Goal: Task Accomplishment & Management: Manage account settings

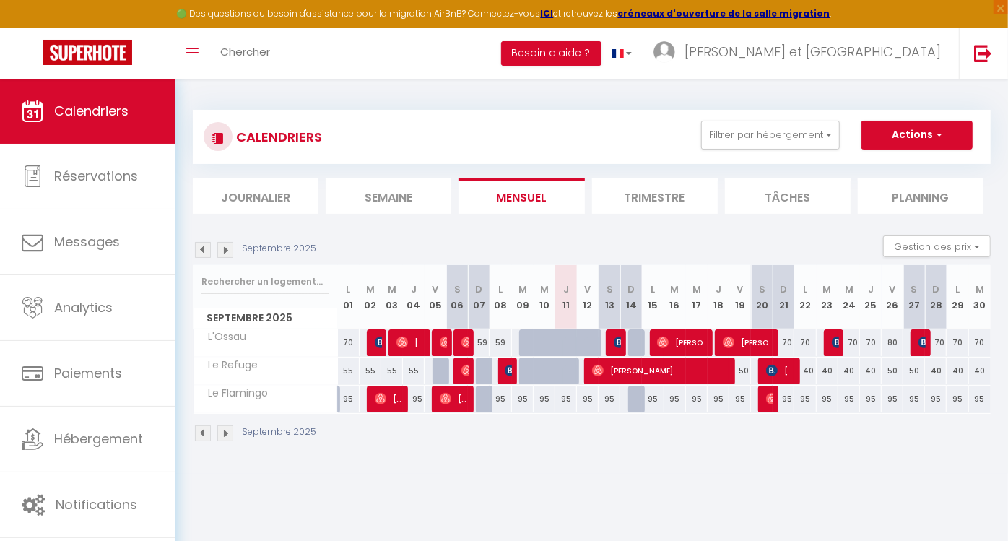
click at [633, 206] on li "Trimestre" at bounding box center [655, 195] width 126 height 35
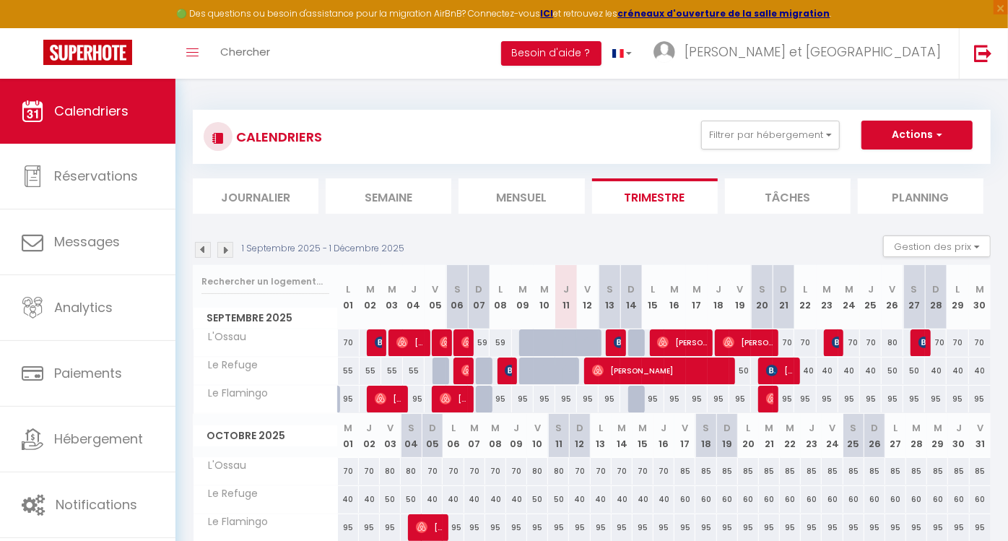
scroll to position [187, 0]
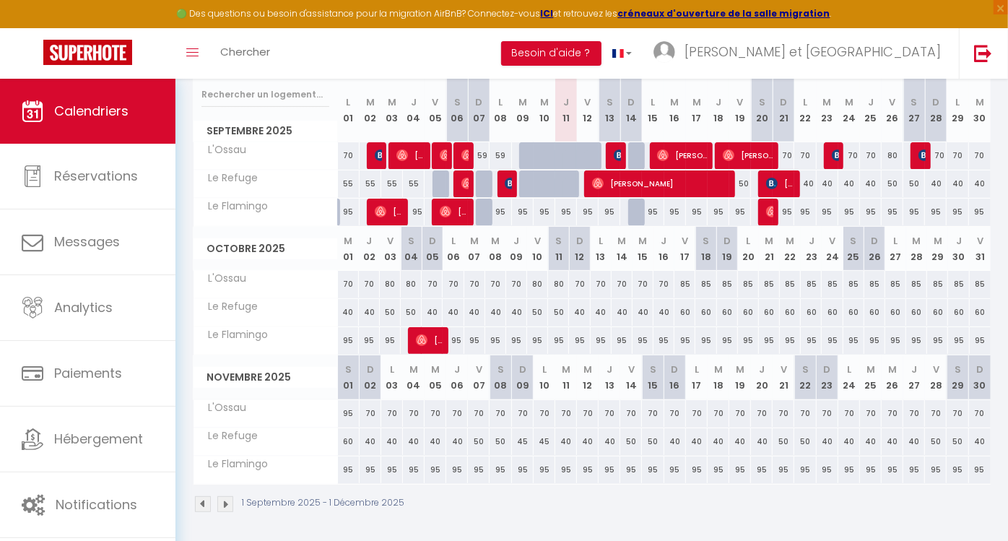
click at [230, 503] on img at bounding box center [225, 504] width 16 height 16
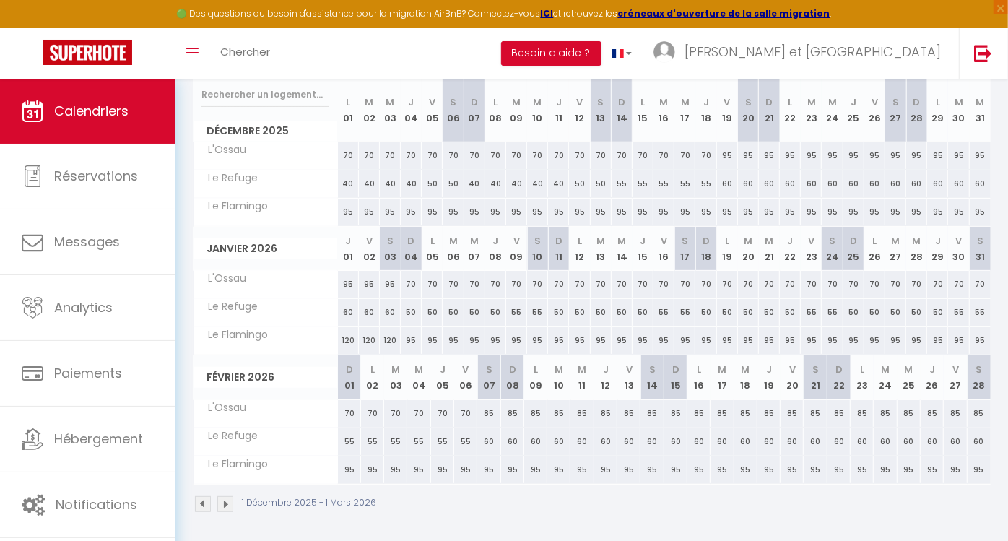
click at [230, 503] on img at bounding box center [225, 504] width 16 height 16
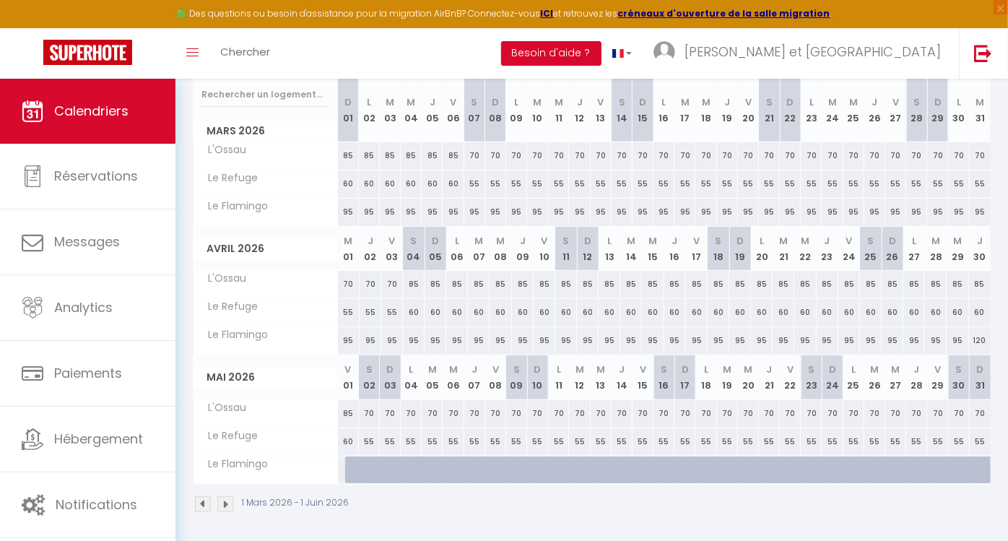
click at [230, 503] on img at bounding box center [225, 504] width 16 height 16
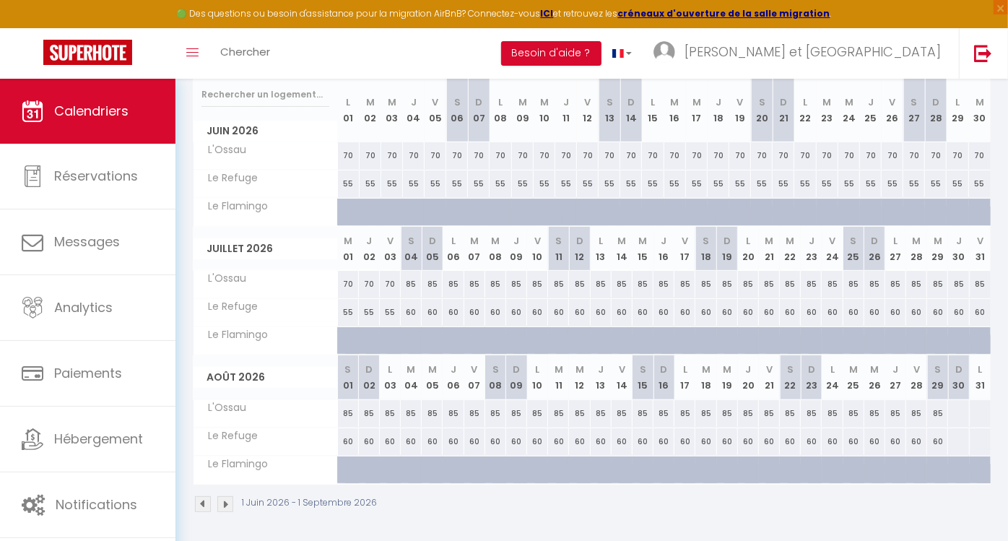
click at [230, 503] on img at bounding box center [225, 504] width 16 height 16
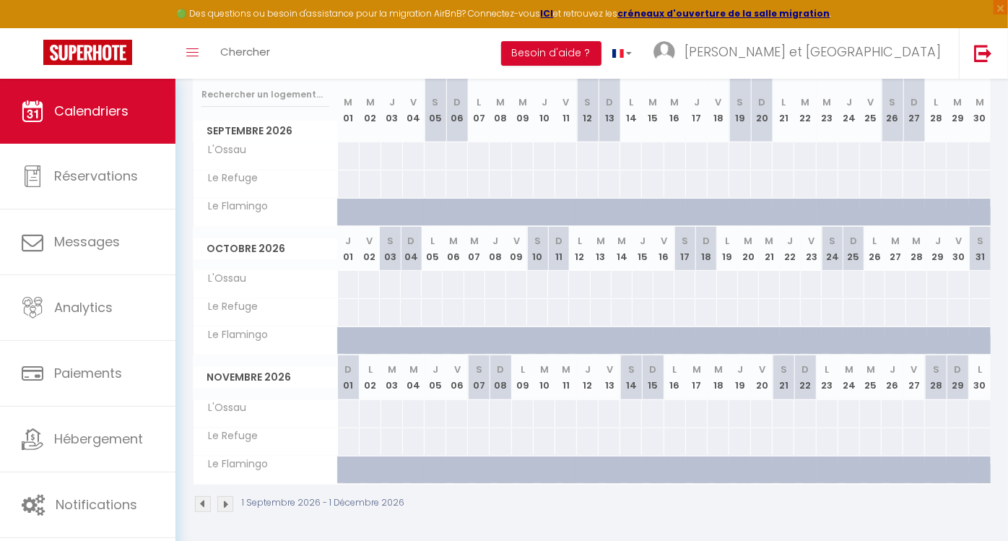
click at [201, 506] on img at bounding box center [203, 504] width 16 height 16
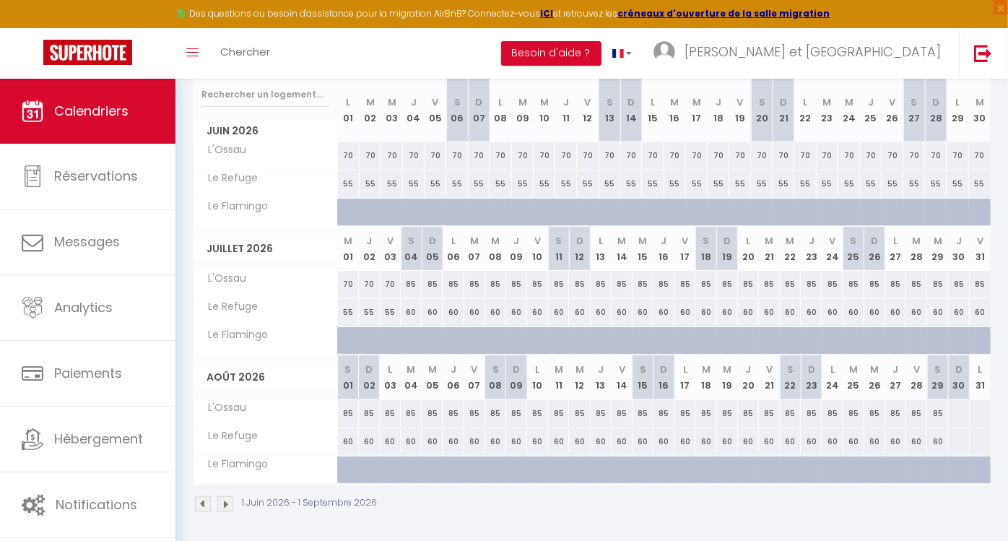
click at [959, 411] on div at bounding box center [958, 413] width 22 height 27
type input "Dim 30 Août 2026"
type input "Lun 31 Août 2026"
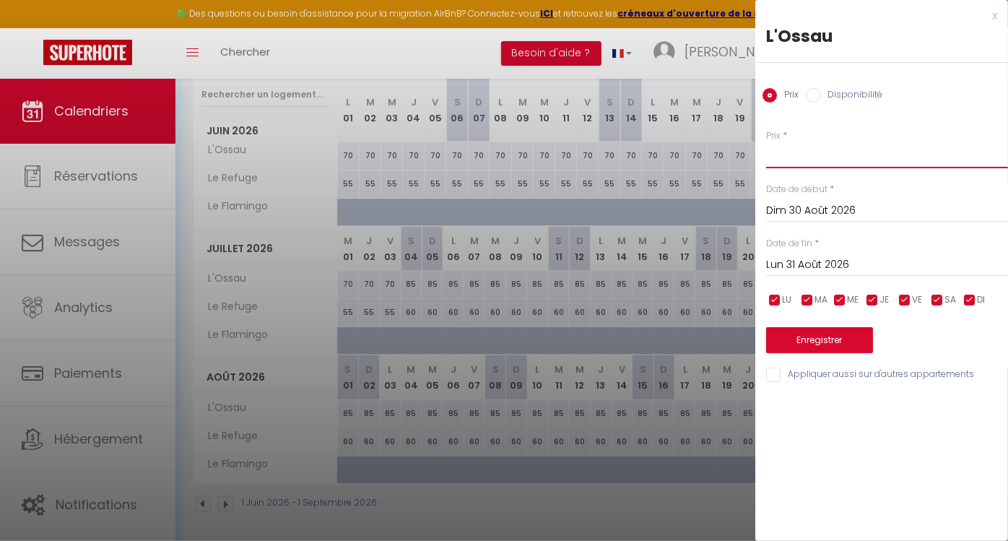
click at [790, 165] on input "Prix" at bounding box center [887, 155] width 242 height 26
type input "75"
click at [818, 261] on input "Lun 31 Août 2026" at bounding box center [887, 265] width 242 height 19
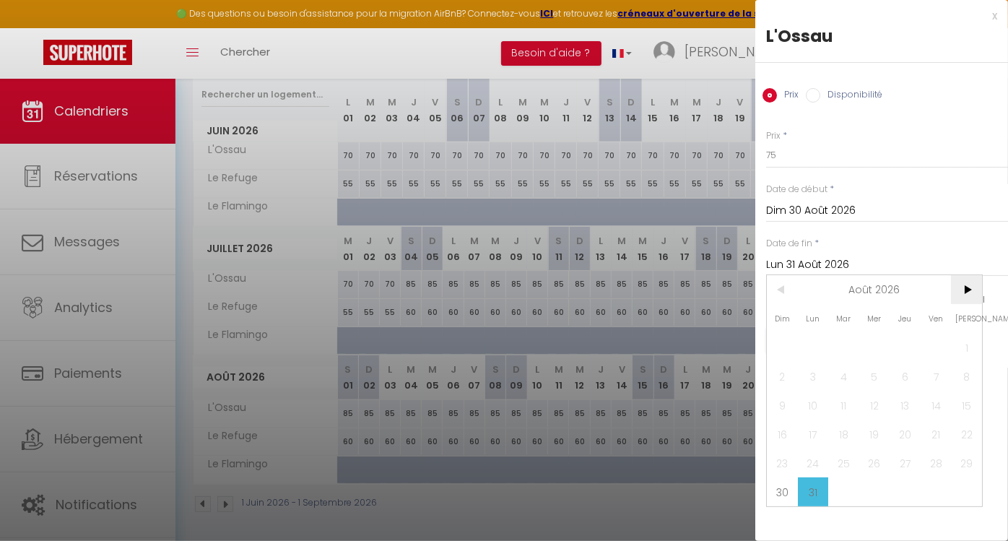
click at [966, 287] on span ">" at bounding box center [966, 289] width 31 height 29
click at [875, 460] on span "30" at bounding box center [874, 462] width 31 height 29
type input "Mer 30 Septembre 2026"
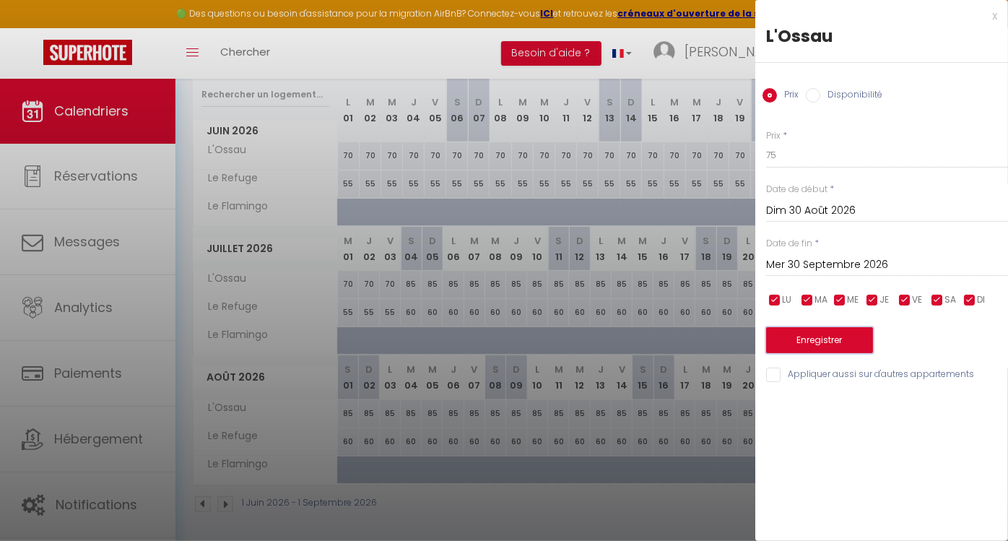
click at [820, 342] on button "Enregistrer" at bounding box center [819, 340] width 107 height 26
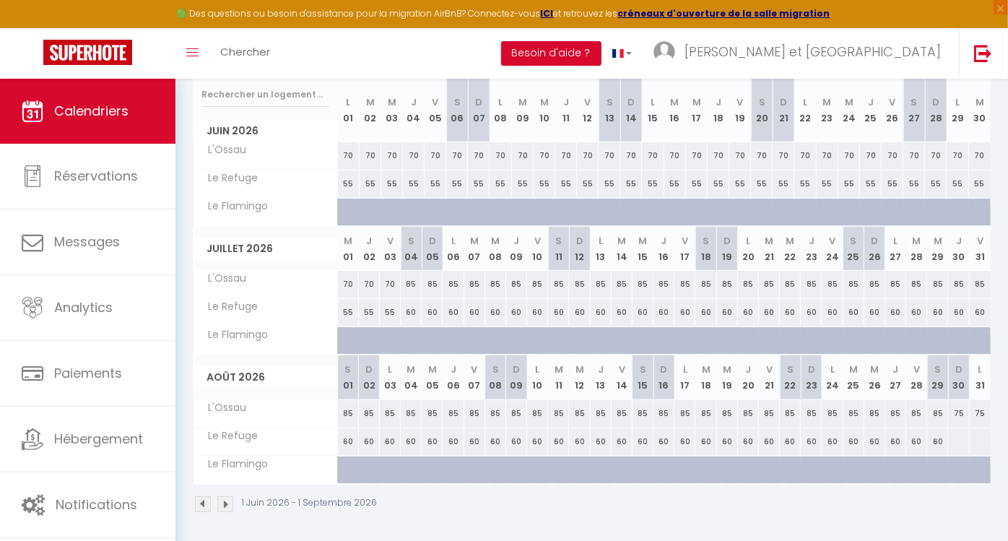
click at [963, 438] on div at bounding box center [958, 441] width 22 height 27
type input "Dim 30 Août 2026"
type input "Lun 31 Août 2026"
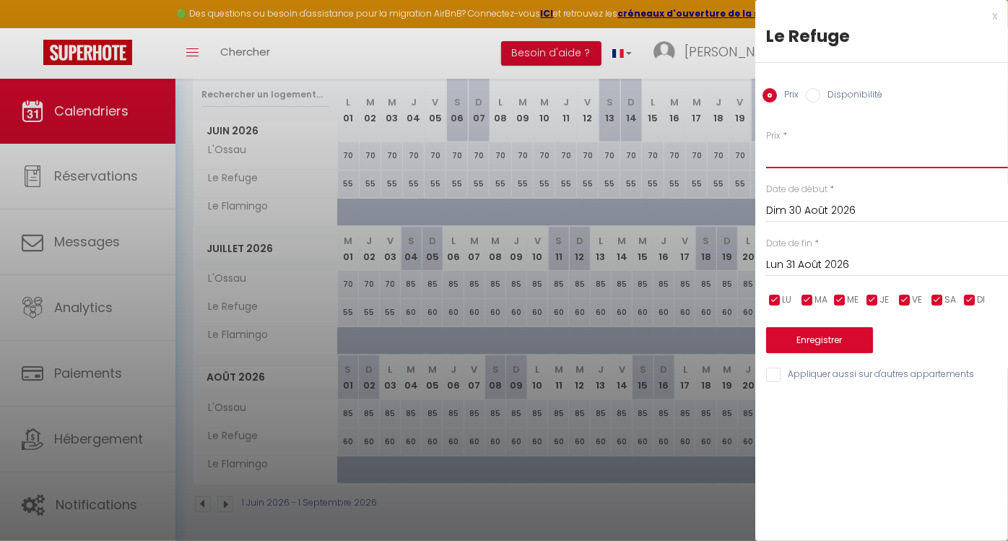
click at [842, 162] on input "Prix" at bounding box center [887, 155] width 242 height 26
type input "55"
click at [795, 261] on input "Lun 31 Août 2026" at bounding box center [887, 265] width 242 height 19
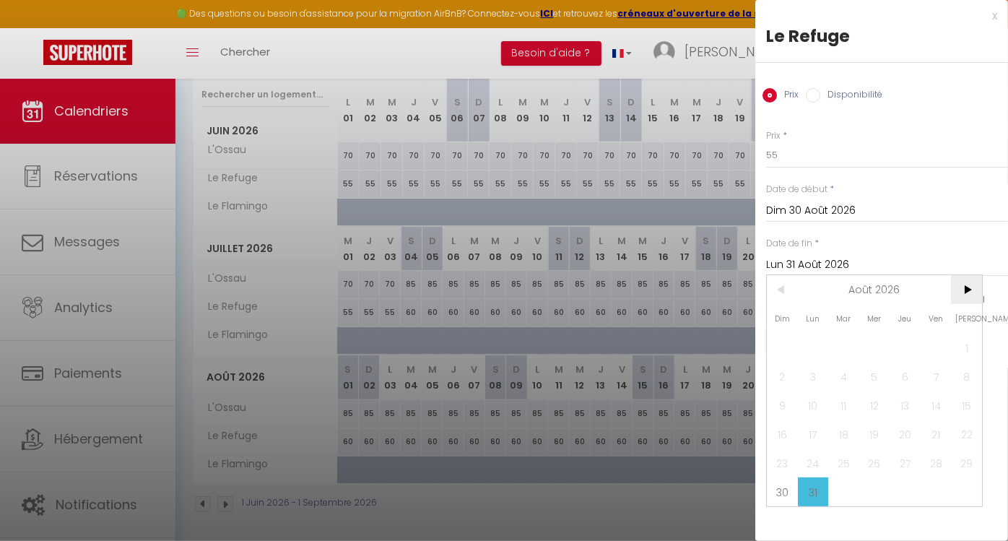
click at [972, 282] on span ">" at bounding box center [966, 289] width 31 height 29
click at [875, 456] on span "30" at bounding box center [874, 462] width 31 height 29
type input "Mer 30 Septembre 2026"
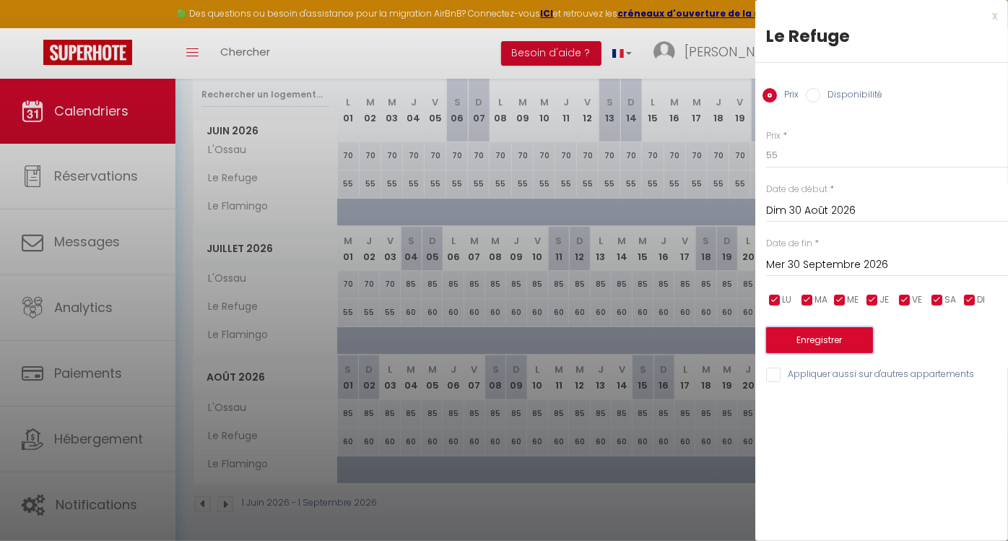
click at [850, 336] on button "Enregistrer" at bounding box center [819, 340] width 107 height 26
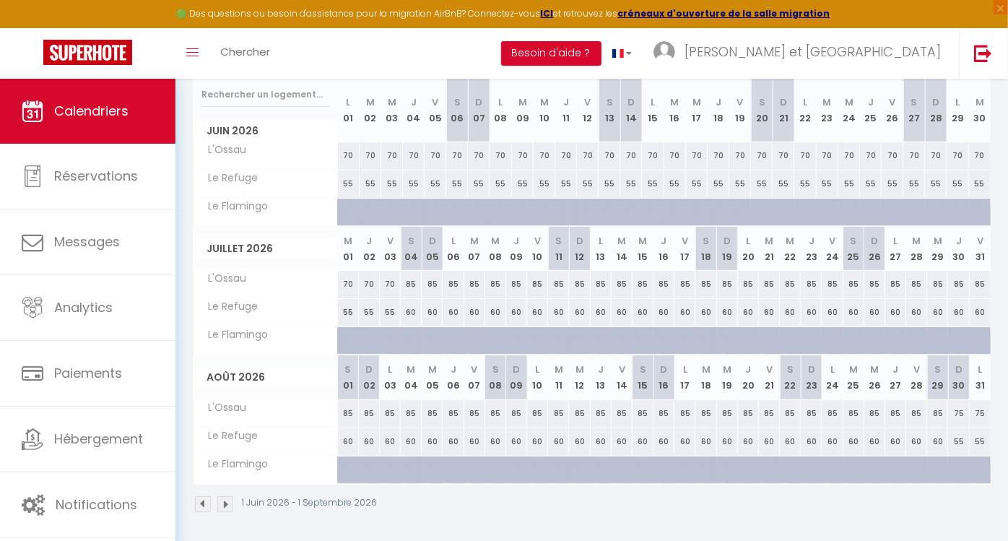
click at [225, 499] on img at bounding box center [225, 504] width 16 height 16
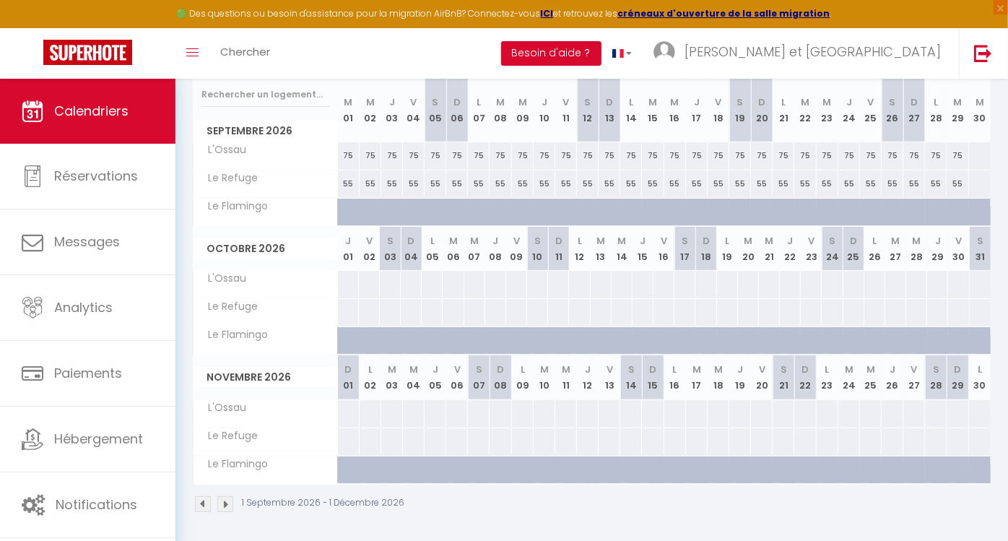
click at [201, 499] on img at bounding box center [203, 504] width 16 height 16
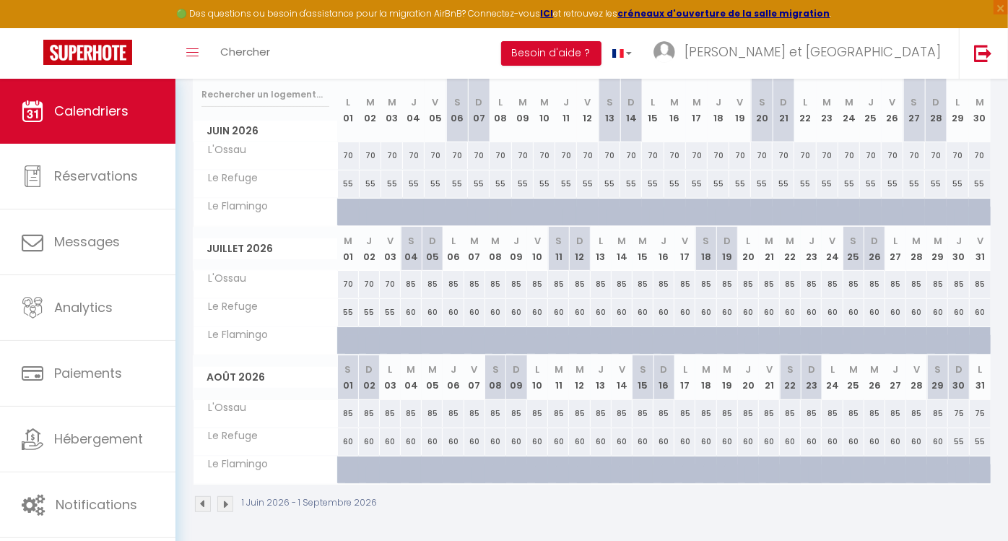
click at [201, 499] on img at bounding box center [203, 504] width 16 height 16
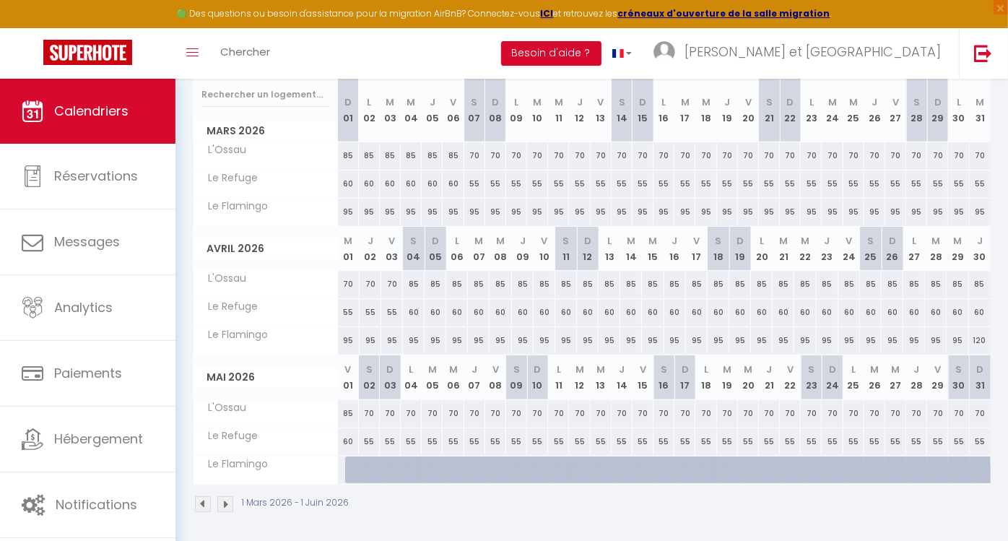
click at [201, 499] on img at bounding box center [203, 504] width 16 height 16
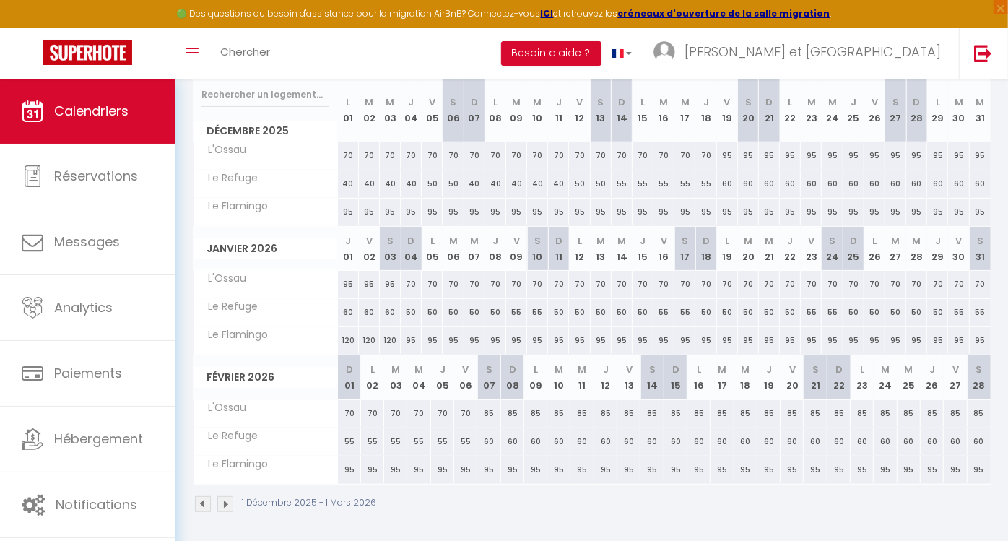
click at [227, 502] on img at bounding box center [225, 504] width 16 height 16
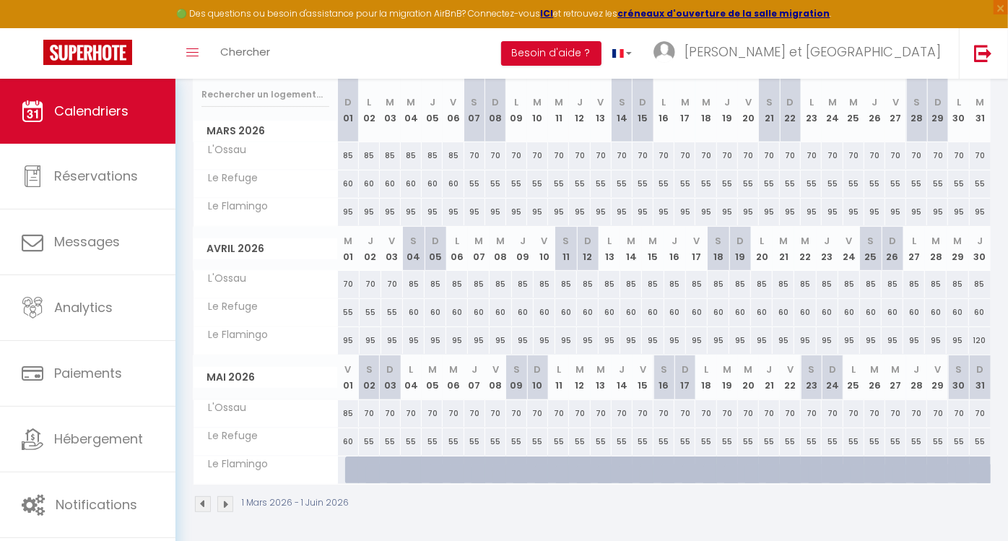
click at [353, 464] on div at bounding box center [355, 469] width 21 height 27
type input "120"
type input "Ven 01 Mai 2026"
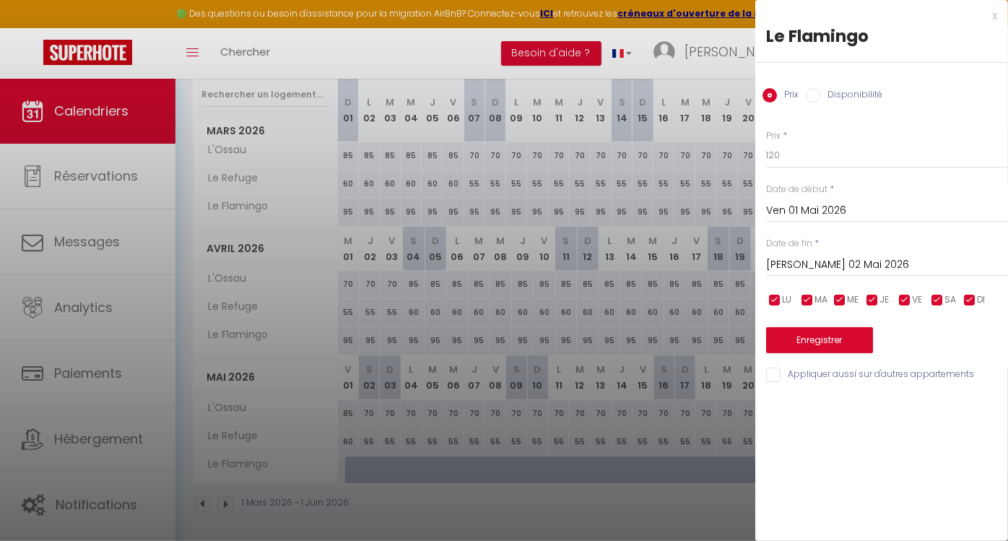
click at [808, 259] on input "[PERSON_NAME] 02 Mai 2026" at bounding box center [887, 265] width 242 height 19
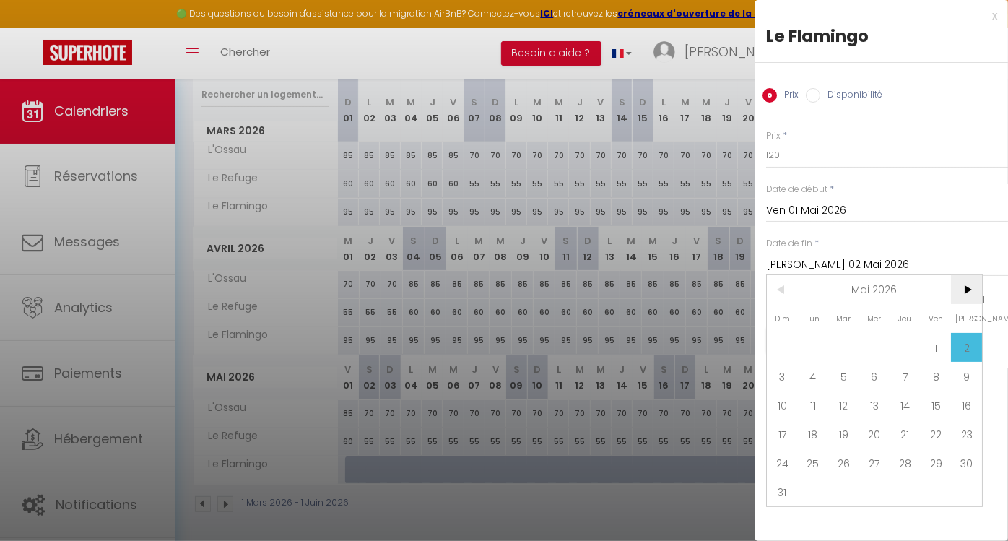
click at [970, 287] on span ">" at bounding box center [966, 289] width 31 height 29
click at [876, 458] on span "30" at bounding box center [874, 462] width 31 height 29
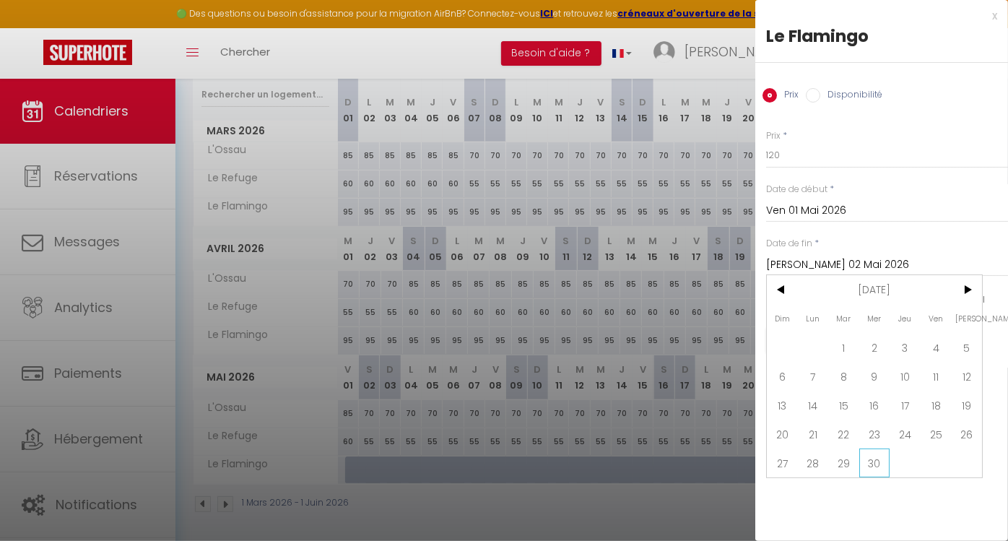
type input "Mer 30 Septembre 2026"
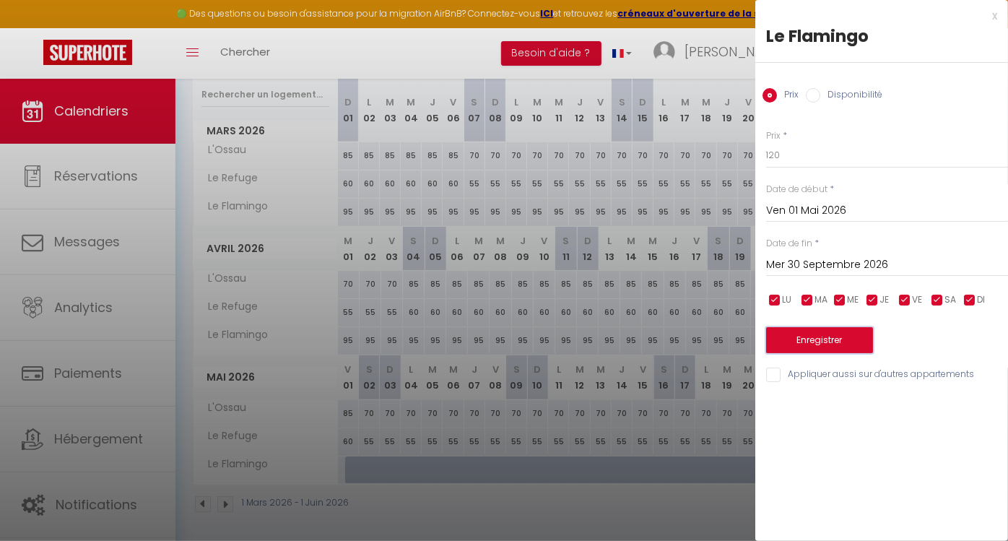
click at [808, 348] on button "Enregistrer" at bounding box center [819, 340] width 107 height 26
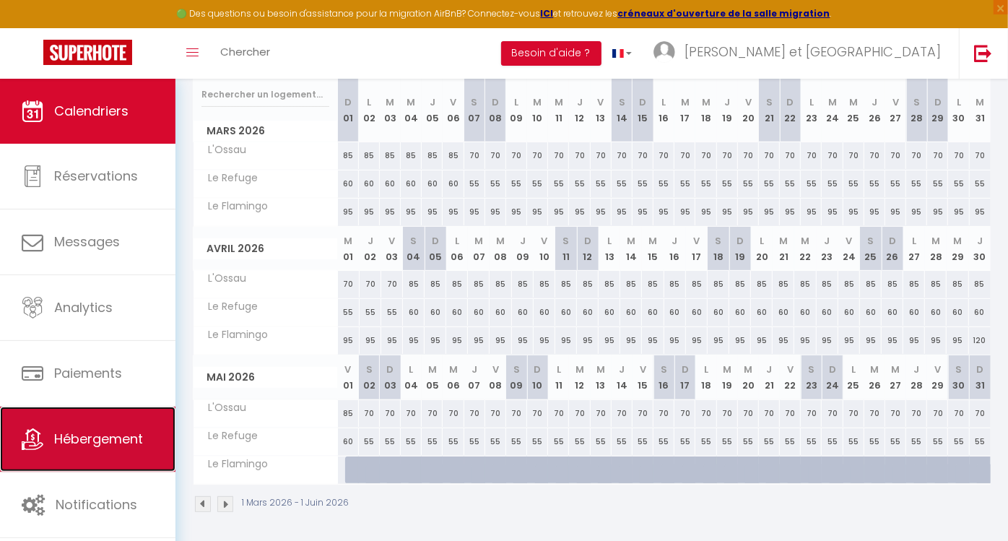
click at [90, 448] on link "Hébergement" at bounding box center [87, 438] width 175 height 65
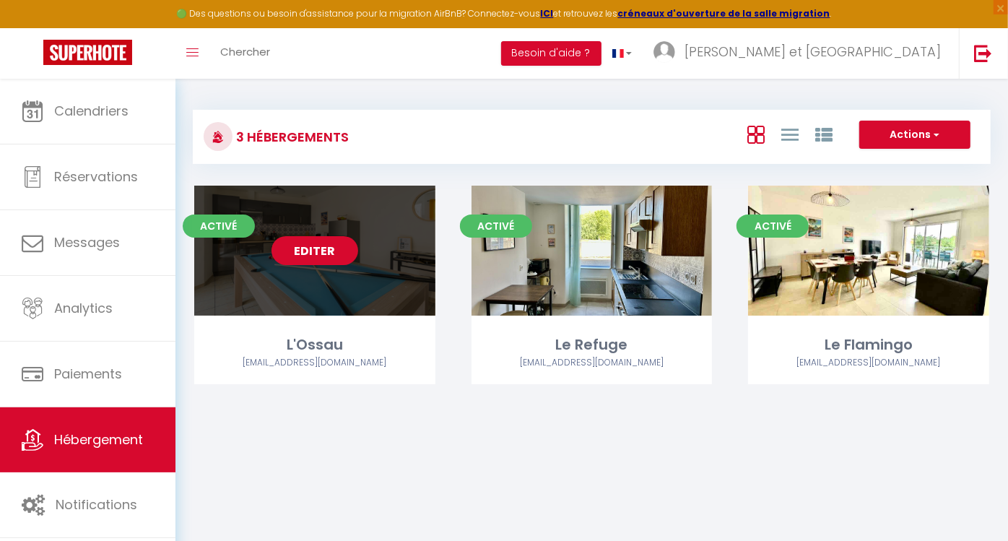
click at [321, 247] on link "Editer" at bounding box center [314, 250] width 87 height 29
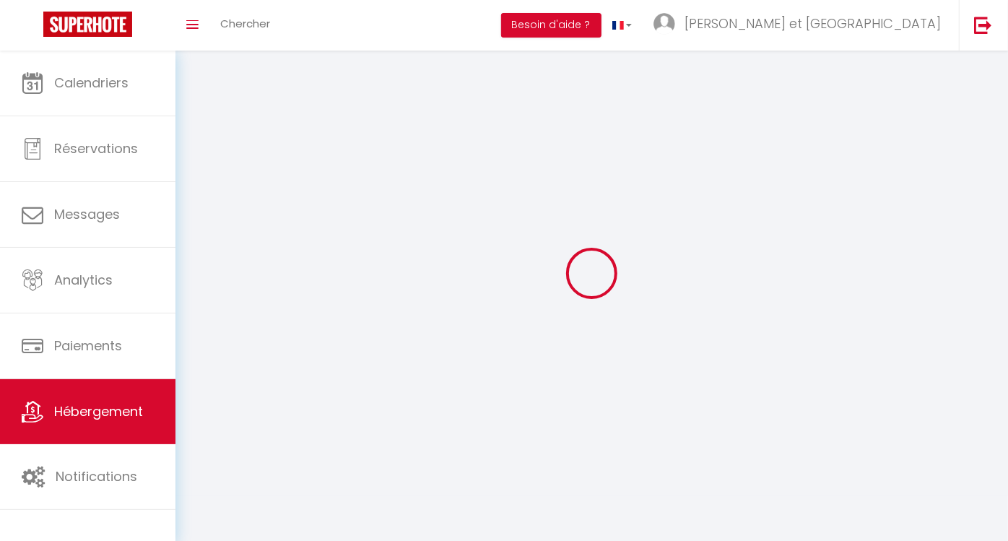
select select
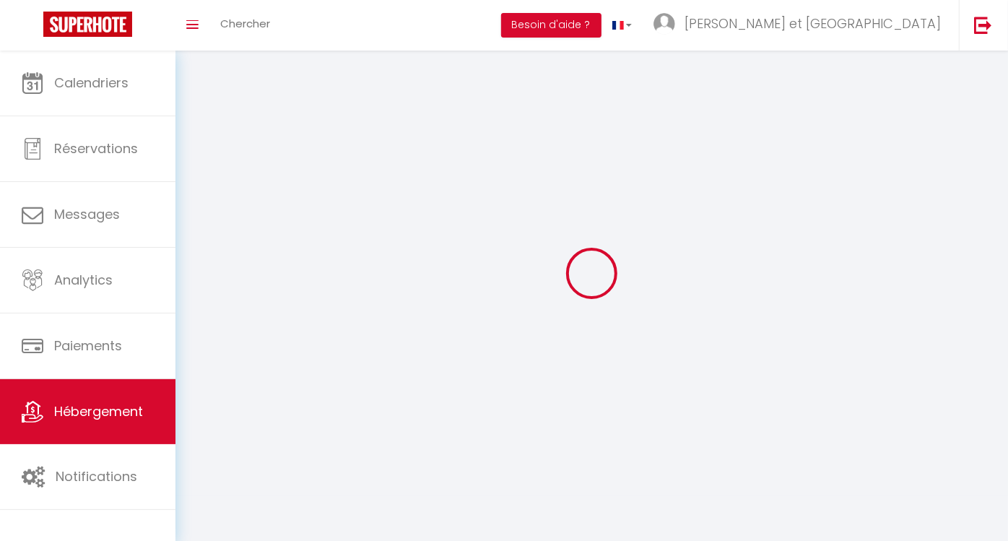
select select
checkbox input "false"
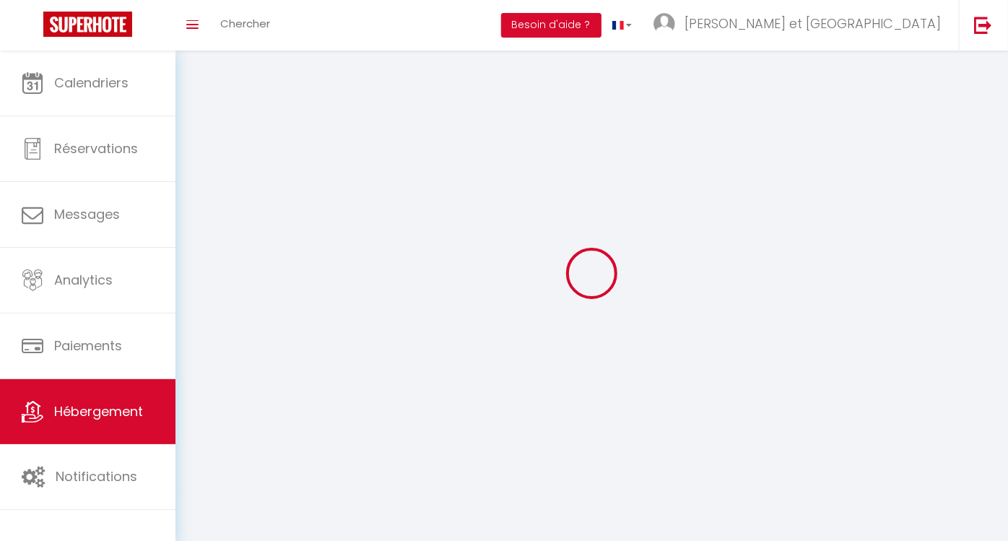
select select
select select "28"
select select
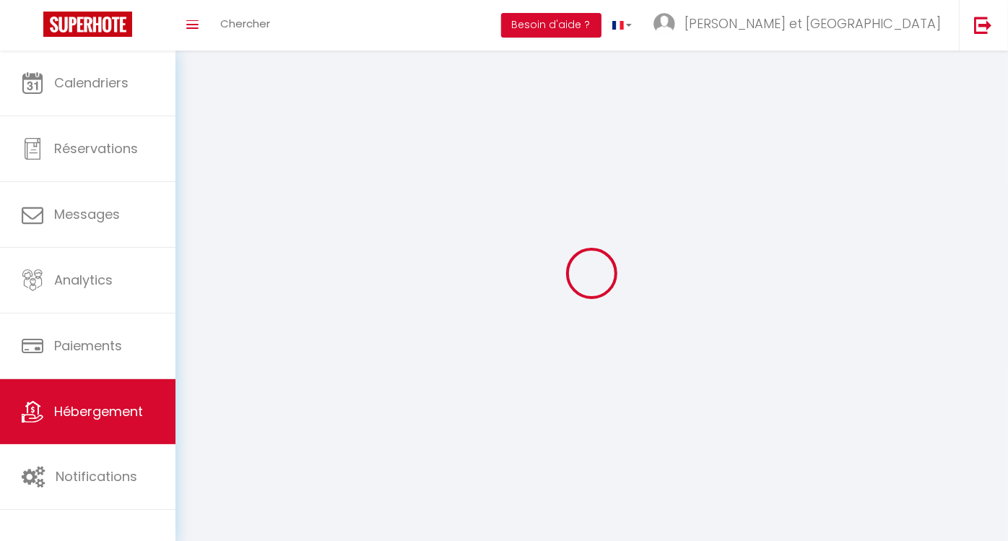
select select
checkbox input "false"
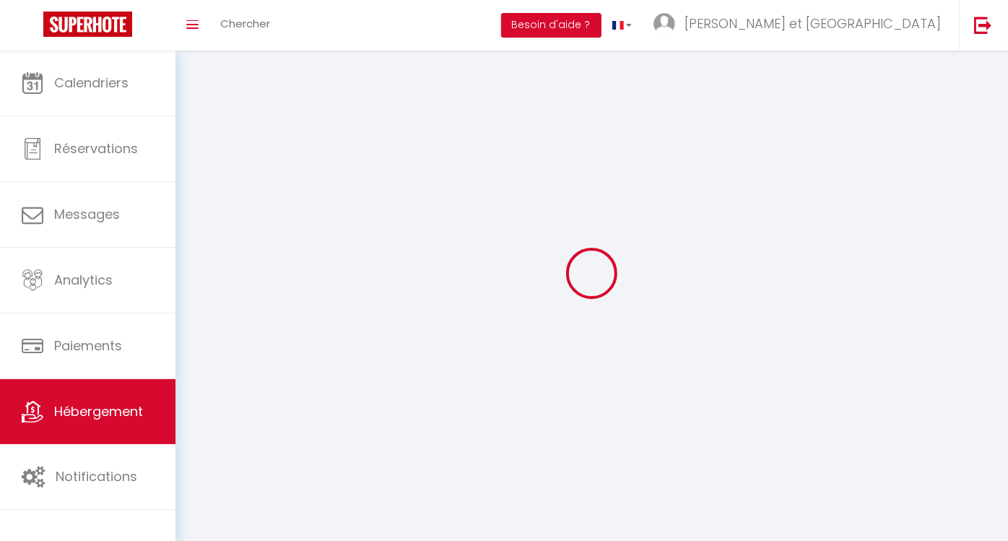
checkbox input "false"
select select
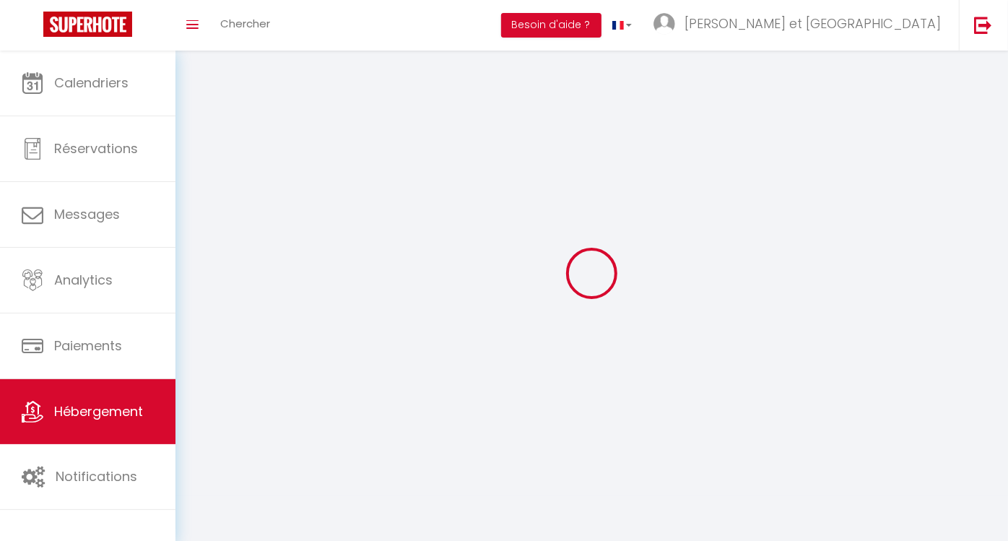
select select
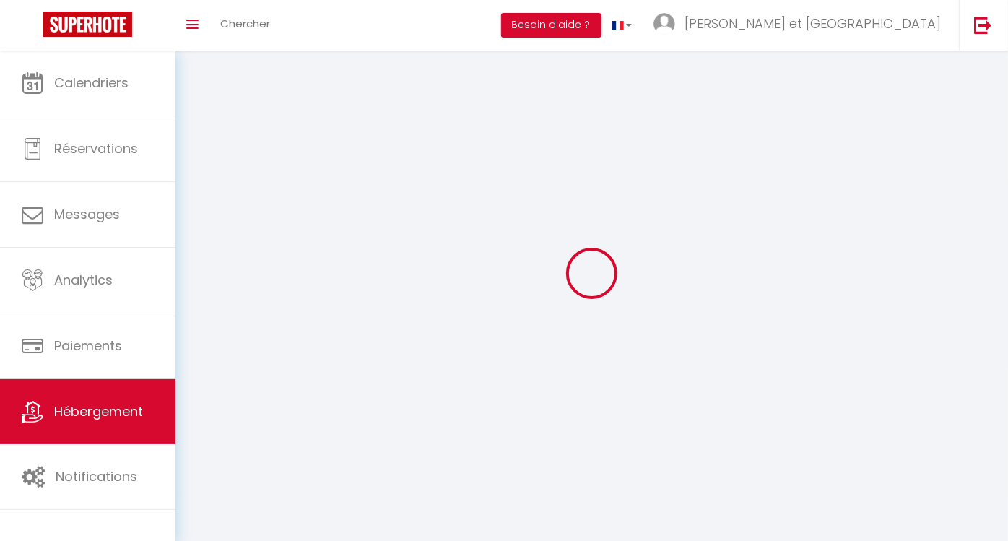
select select
checkbox input "false"
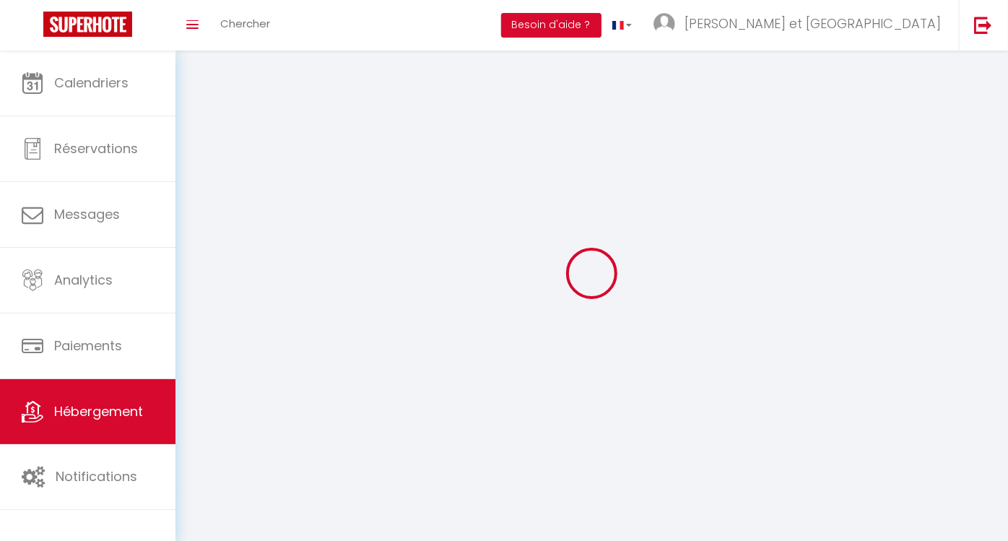
select select
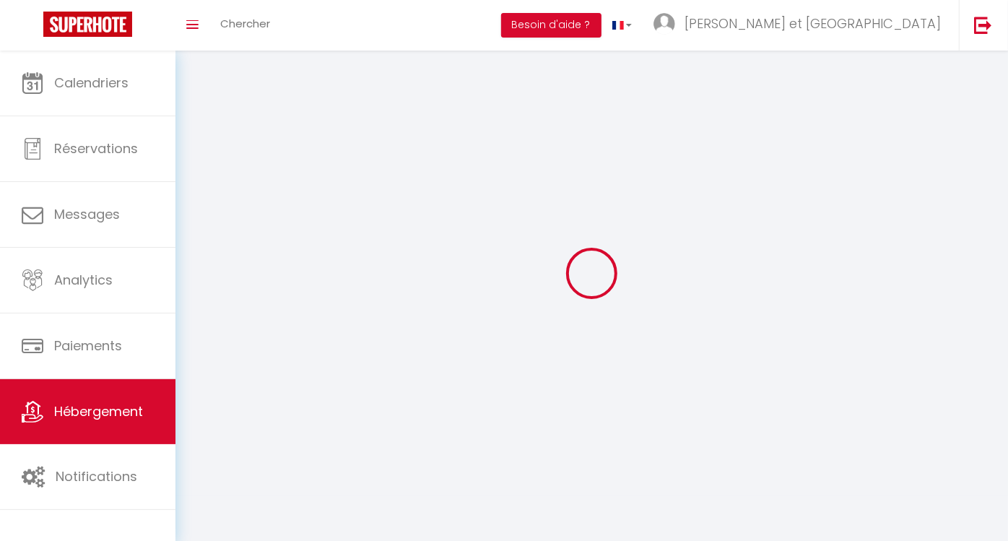
select select
checkbox input "false"
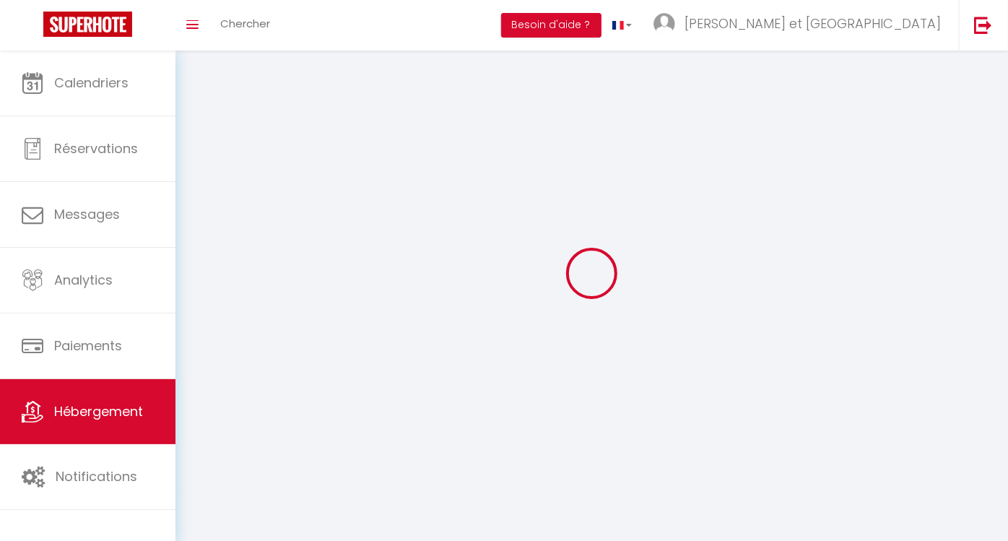
checkbox input "false"
select select
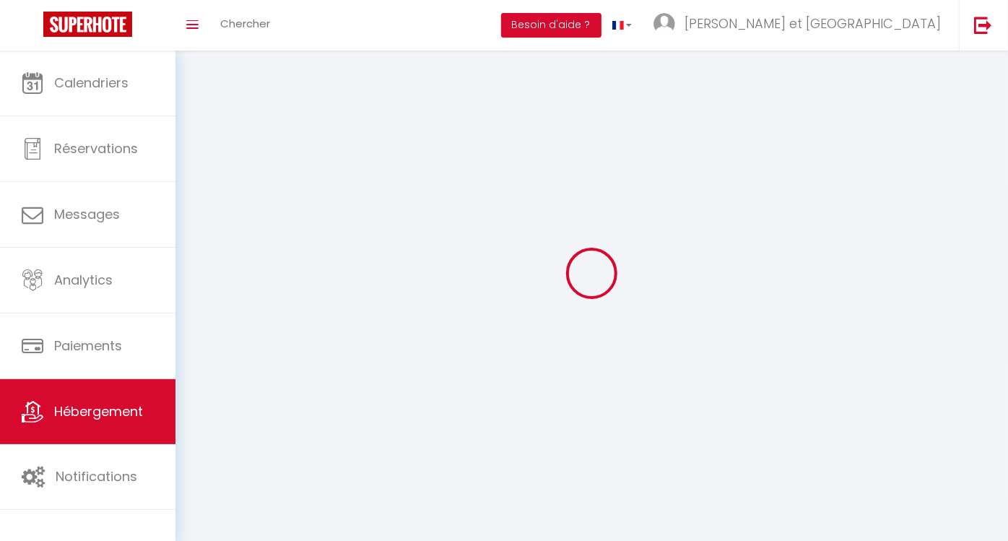
select select
checkbox input "false"
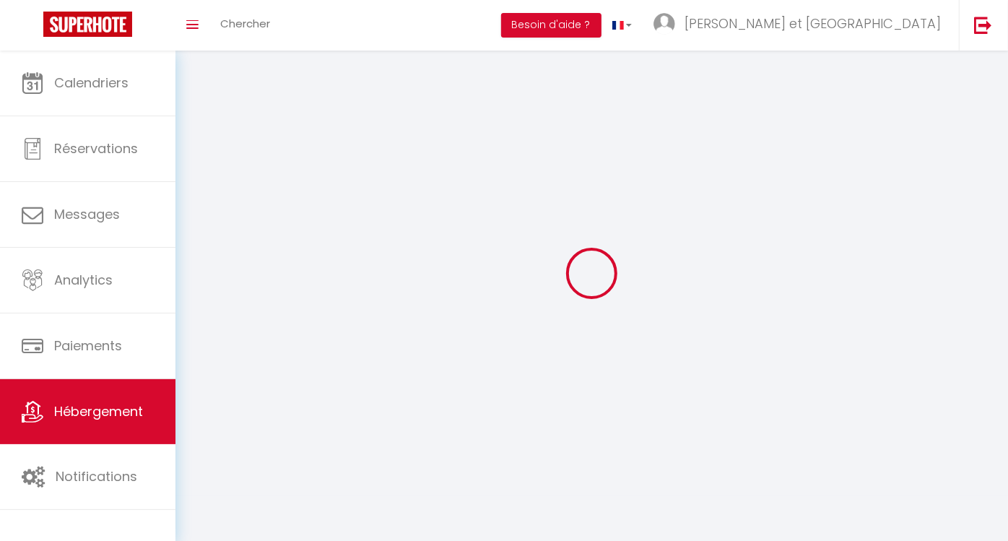
checkbox input "false"
select select
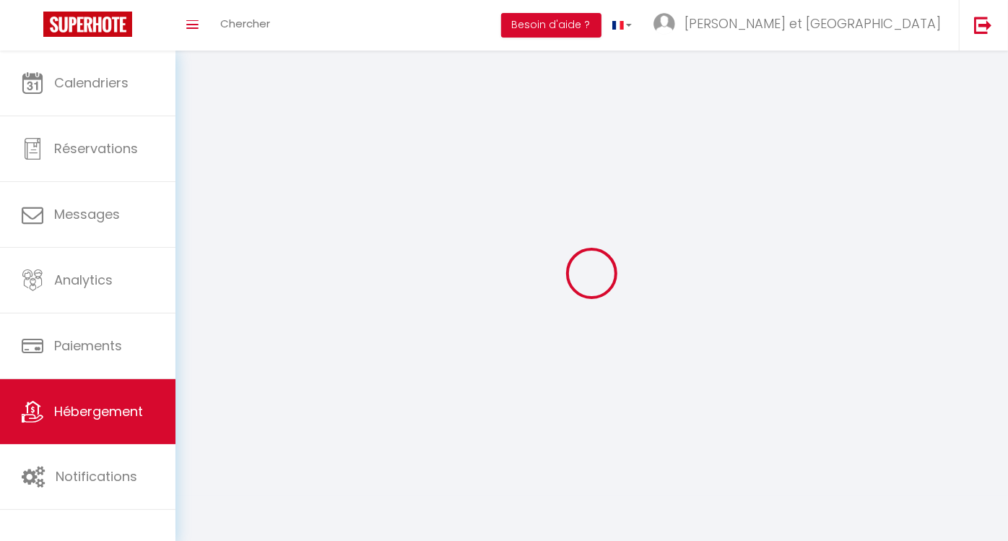
select select
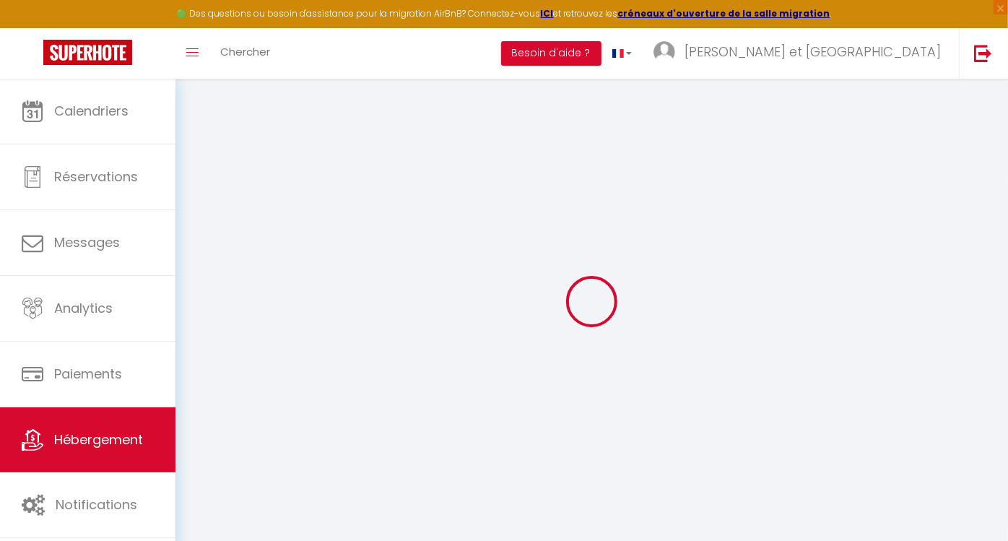
select select
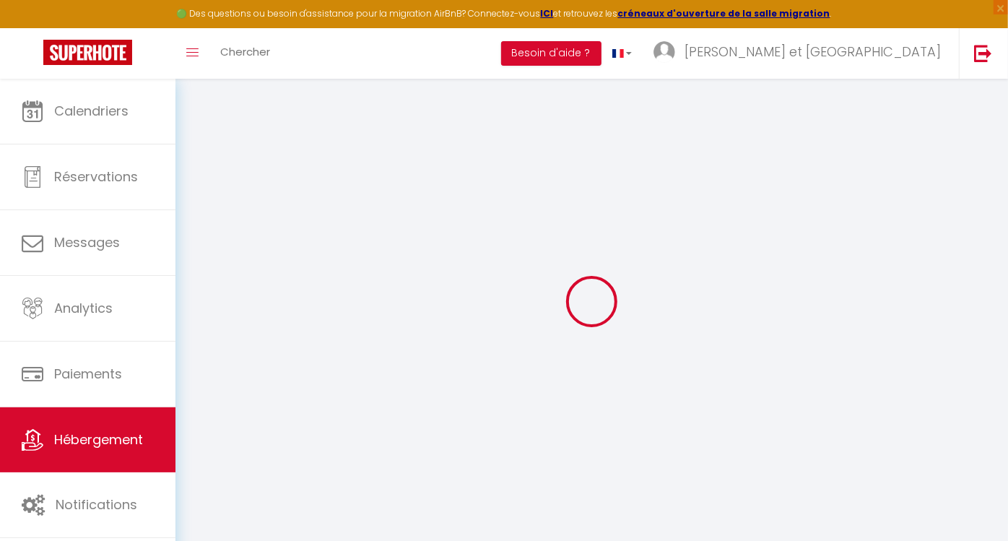
select select
checkbox input "false"
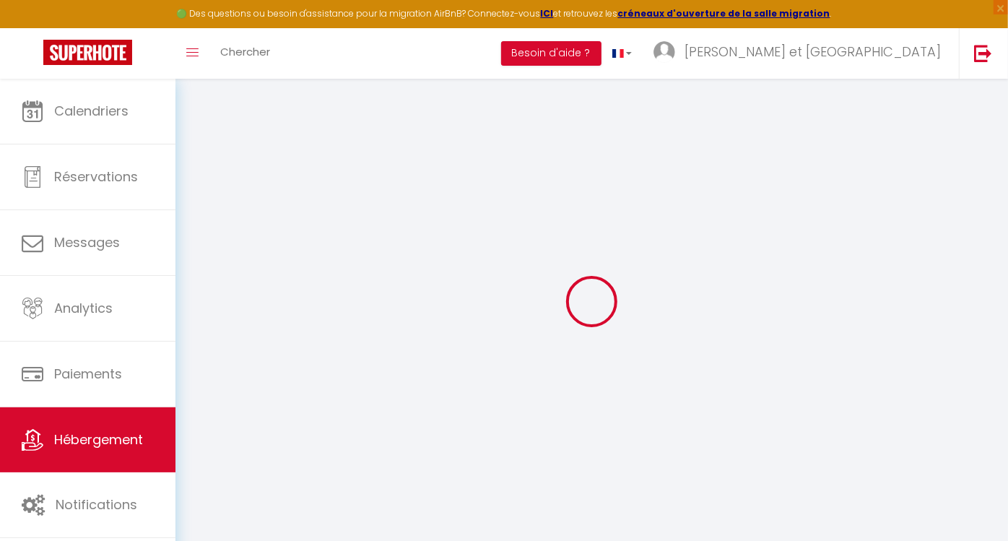
select select
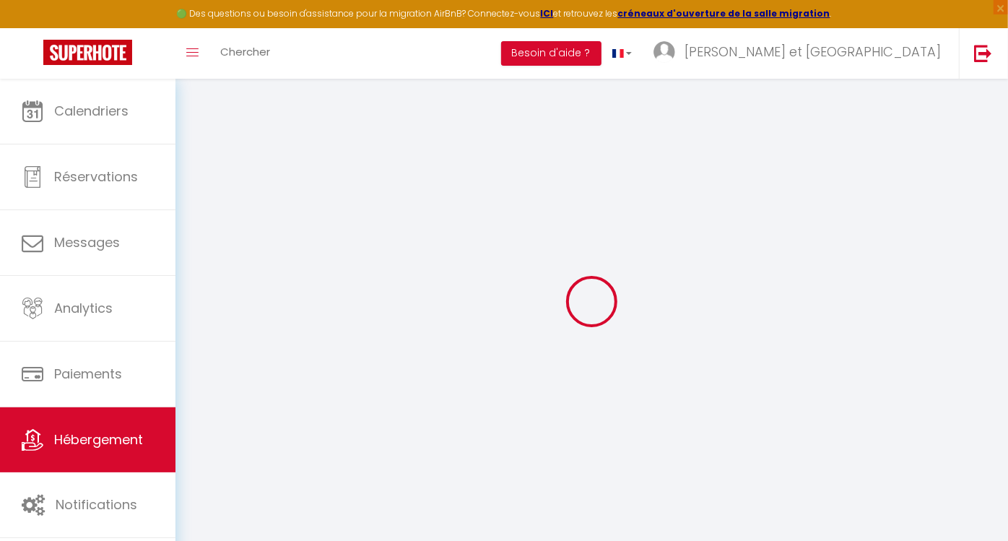
select select
checkbox input "false"
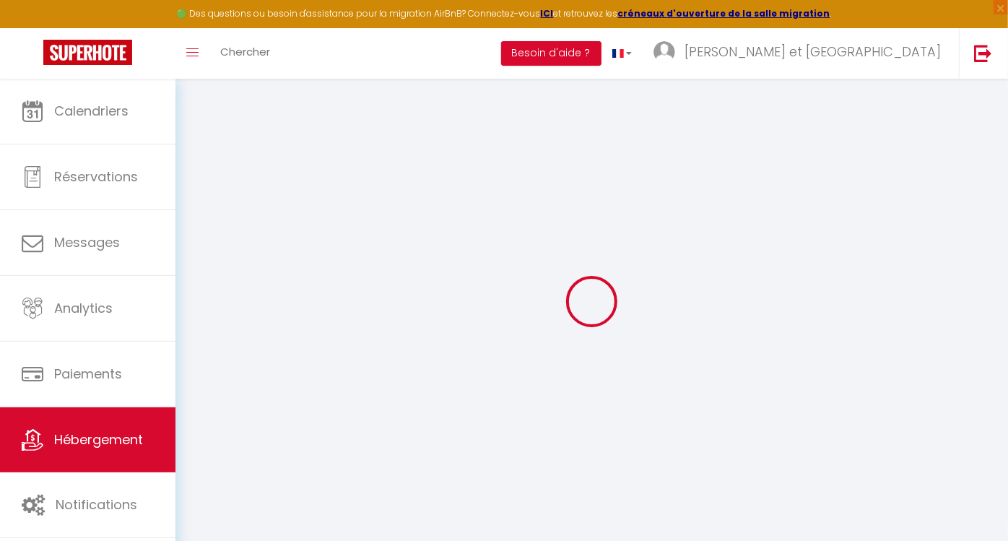
checkbox input "false"
select select
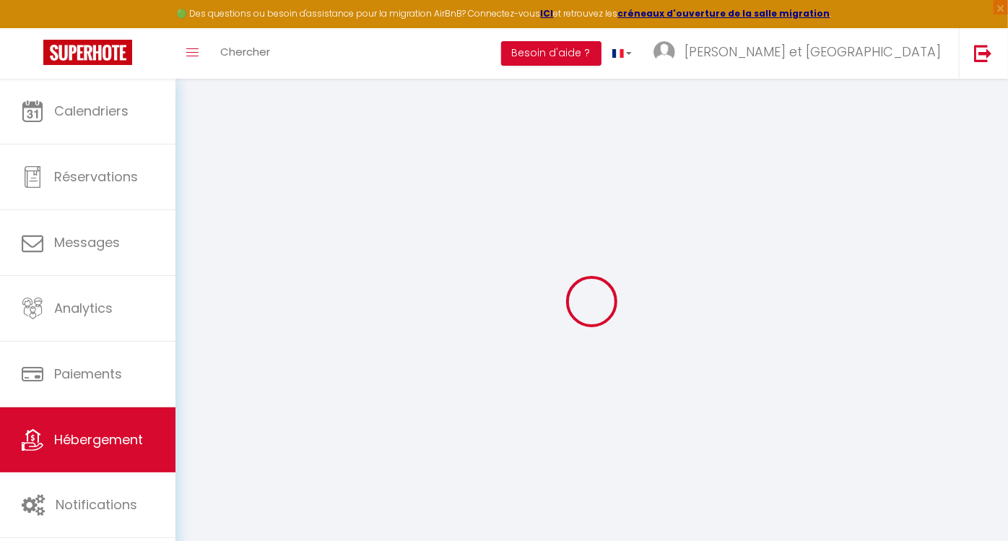
select select
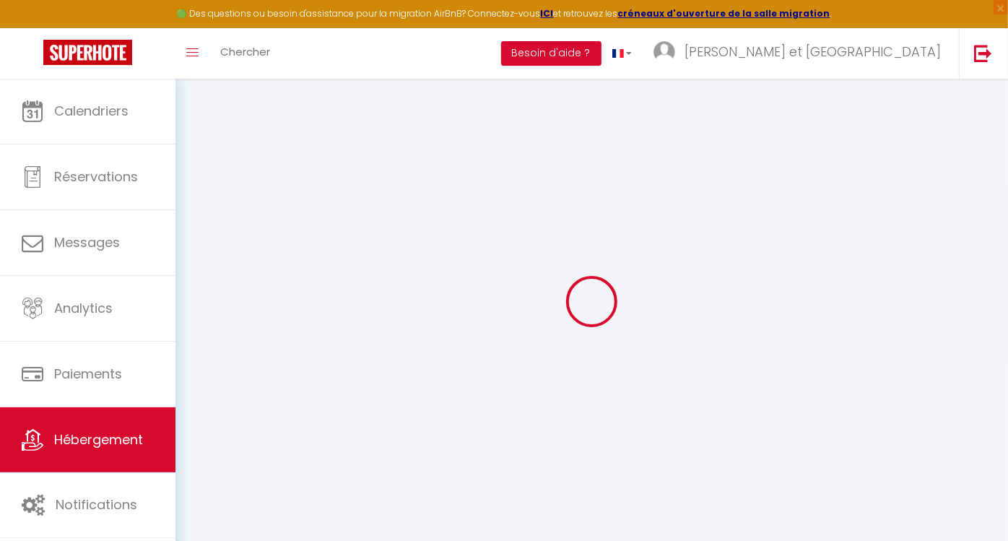
checkbox input "false"
select select
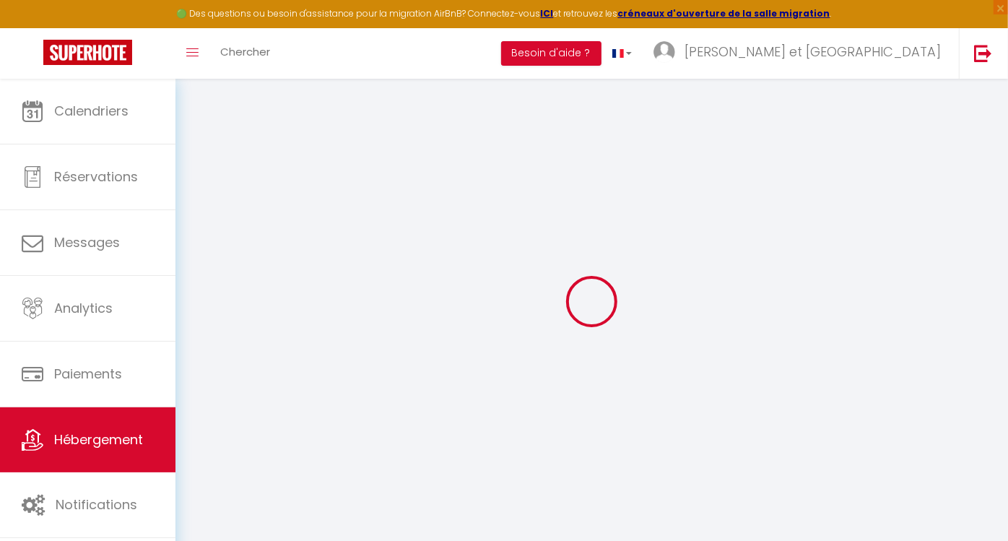
select select
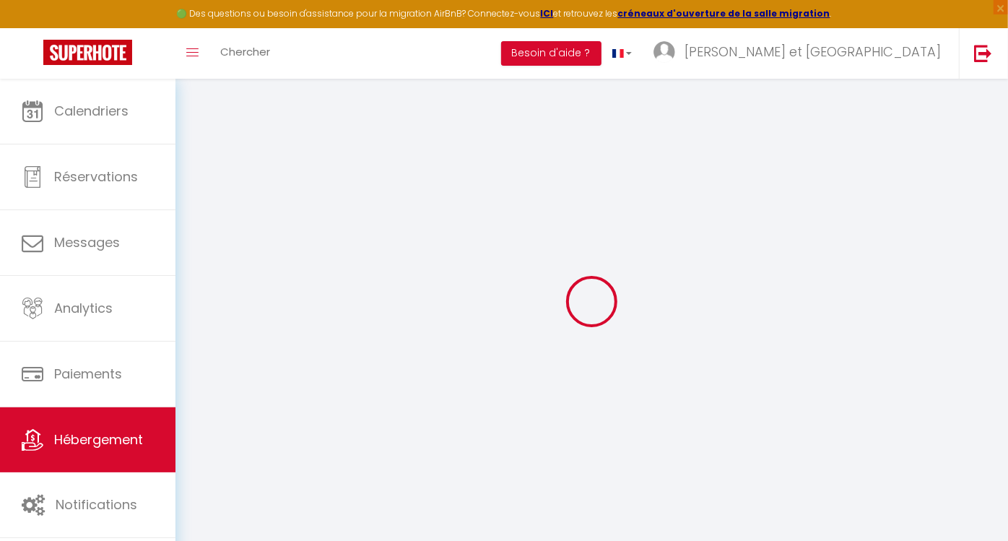
select select
checkbox input "false"
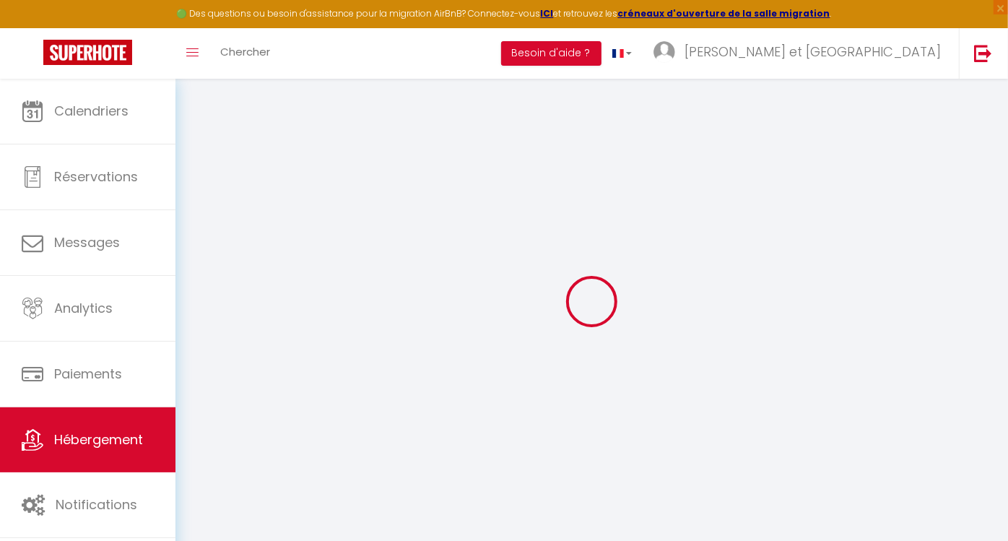
checkbox input "false"
select select
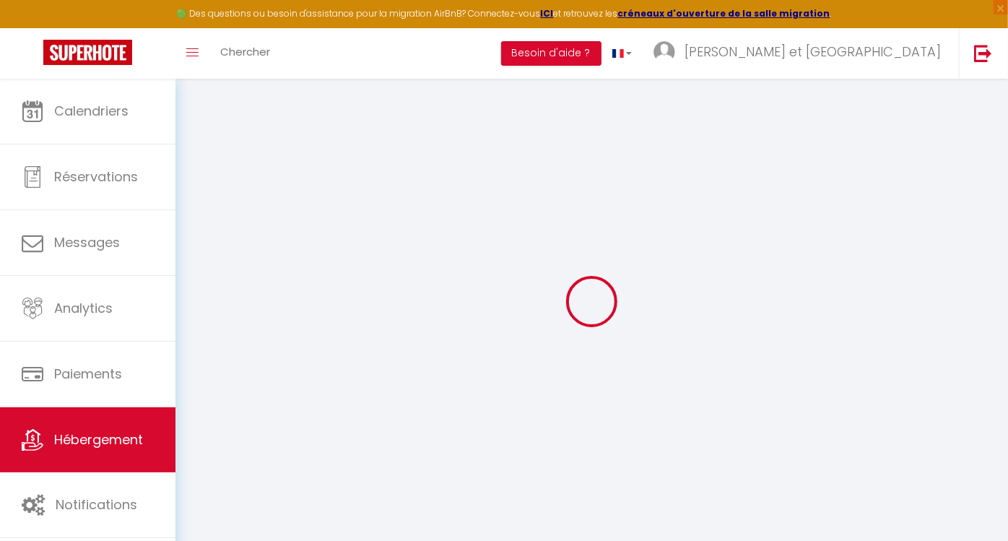
select select
checkbox input "false"
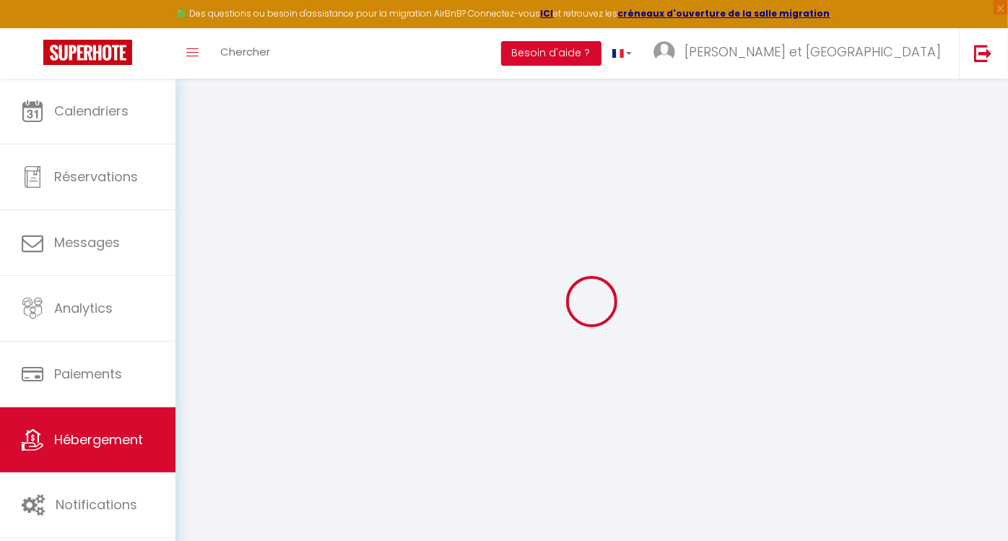
checkbox input "false"
select select
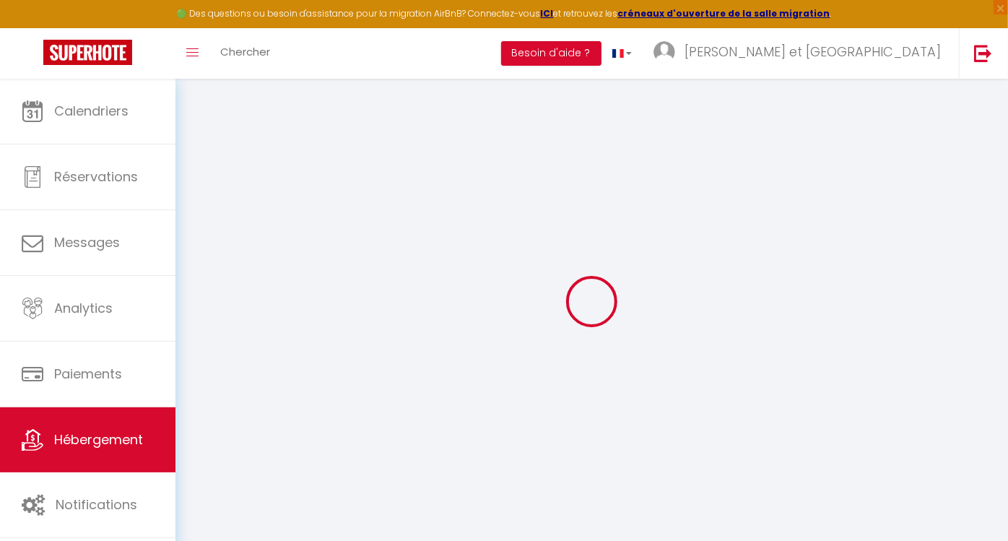
type input "L'Ossau"
type input "REMY ET [PERSON_NAME]"
select select "6"
select select "4"
select select "2"
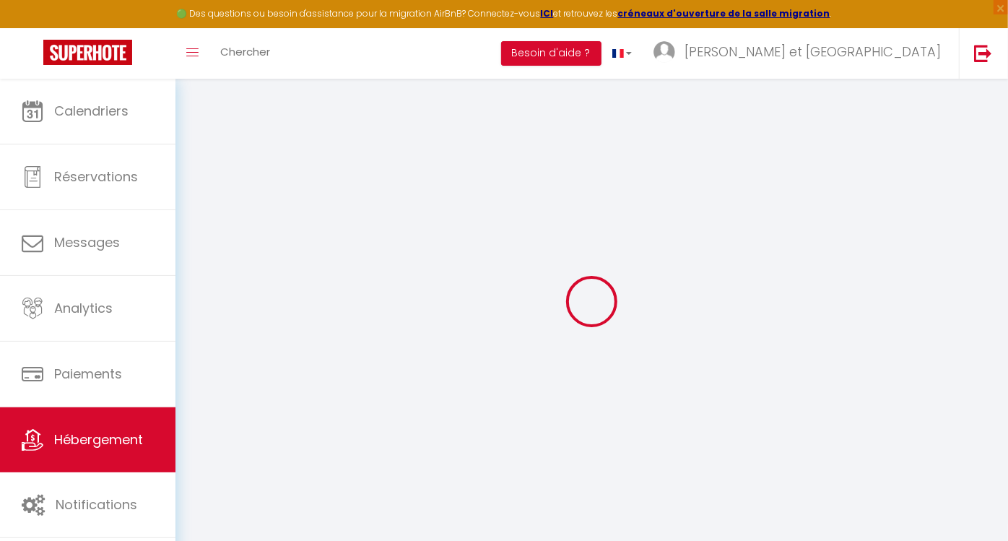
type input "65"
type input "15"
type input "30"
type input "600"
select select
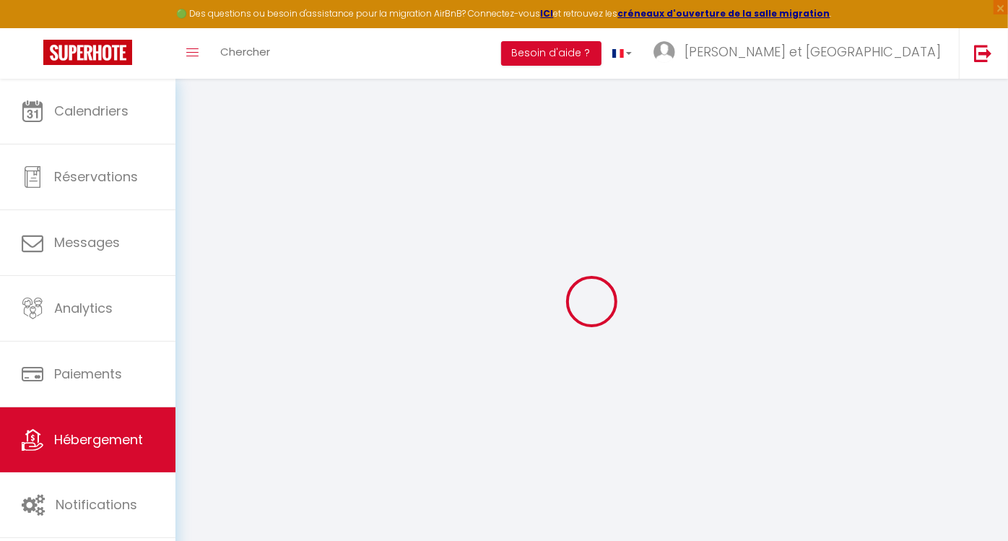
select select
type input "[STREET_ADDRESS]"
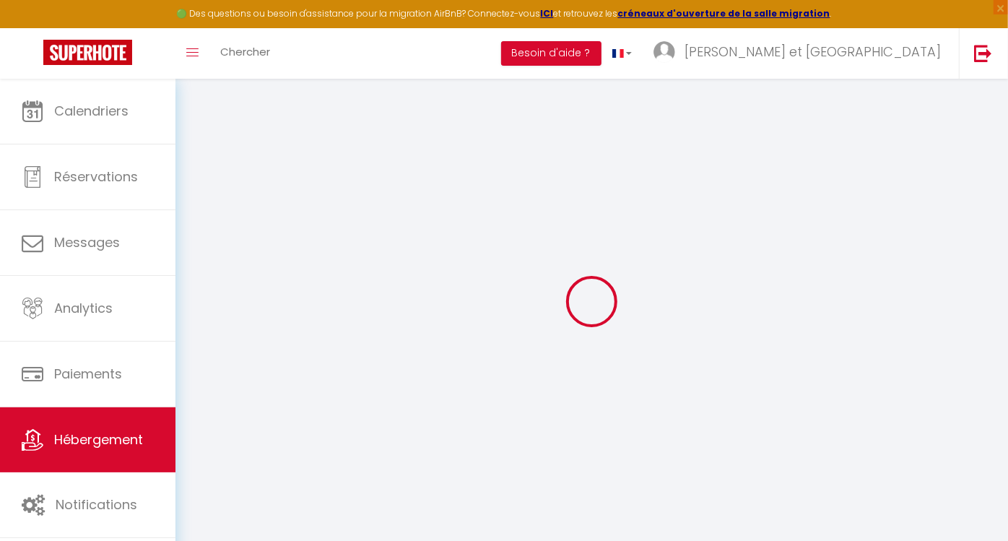
type input "64260"
type input "IZESTE"
type input "[EMAIL_ADDRESS][DOMAIN_NAME]"
select select "15629"
checkbox input "false"
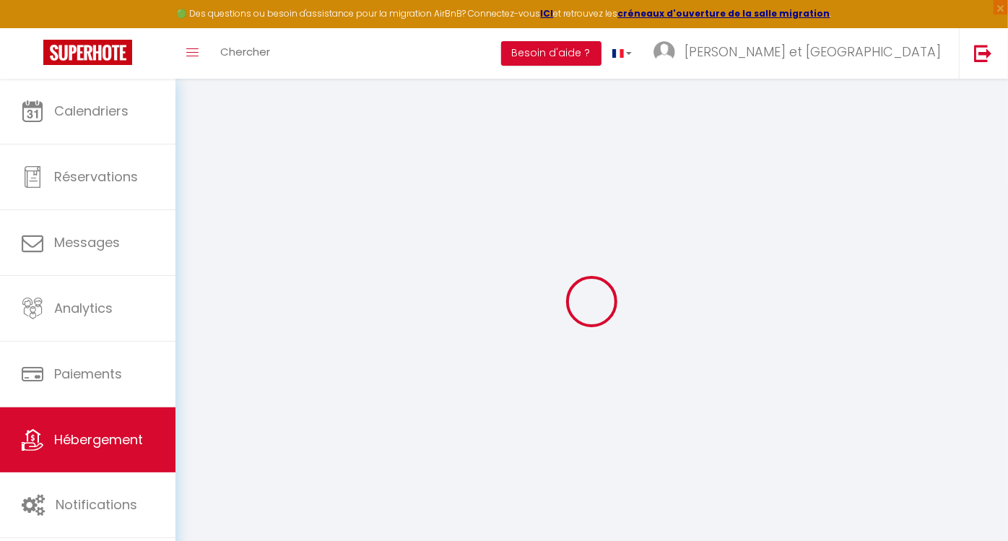
checkbox input "false"
checkbox input "true"
checkbox input "false"
type input "10"
type input "30"
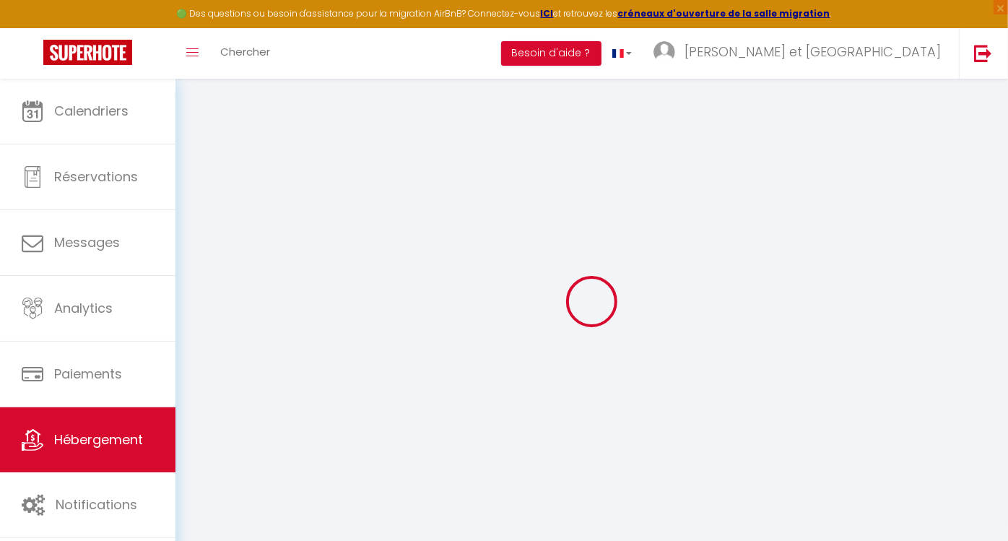
type input "0"
select select "50840"
select select
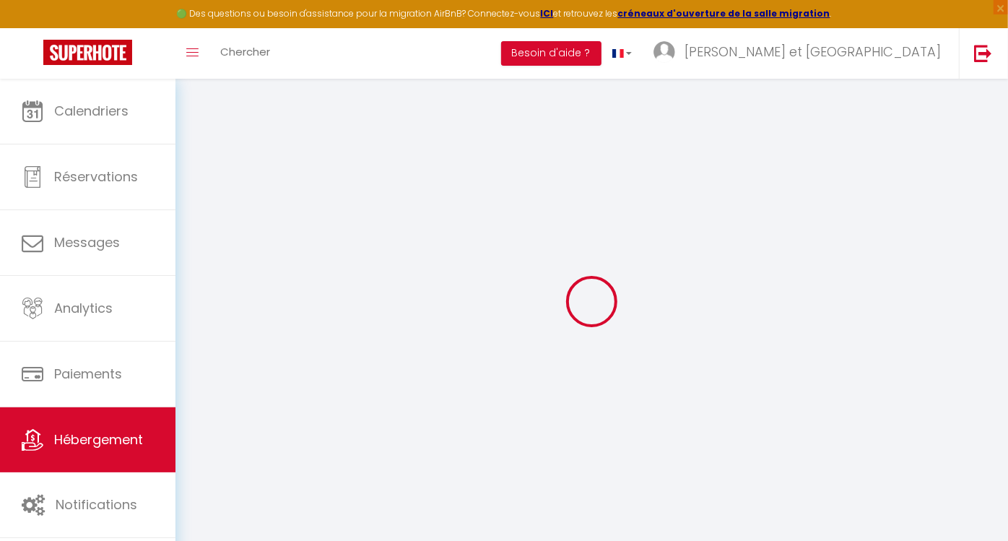
select select
checkbox input "false"
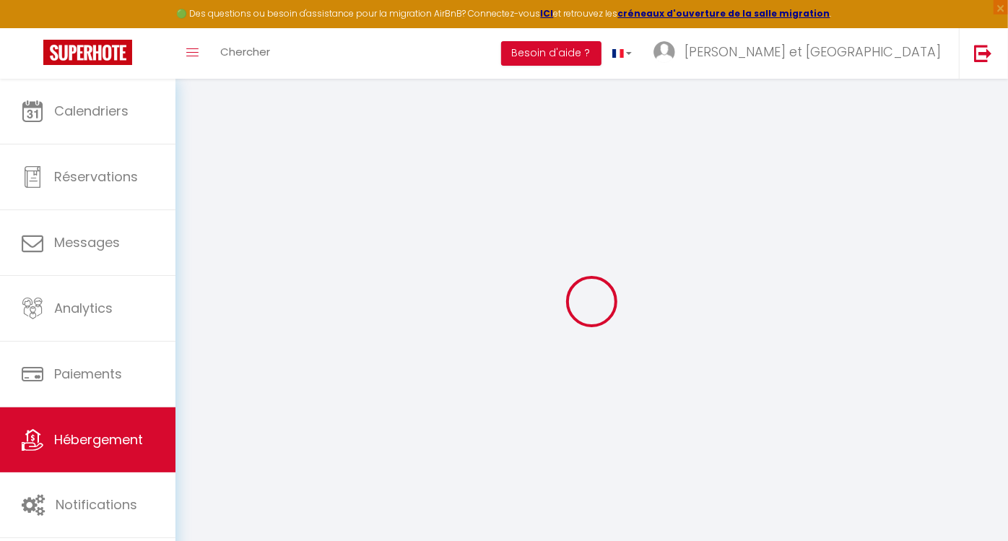
checkbox input "true"
checkbox input "false"
select select
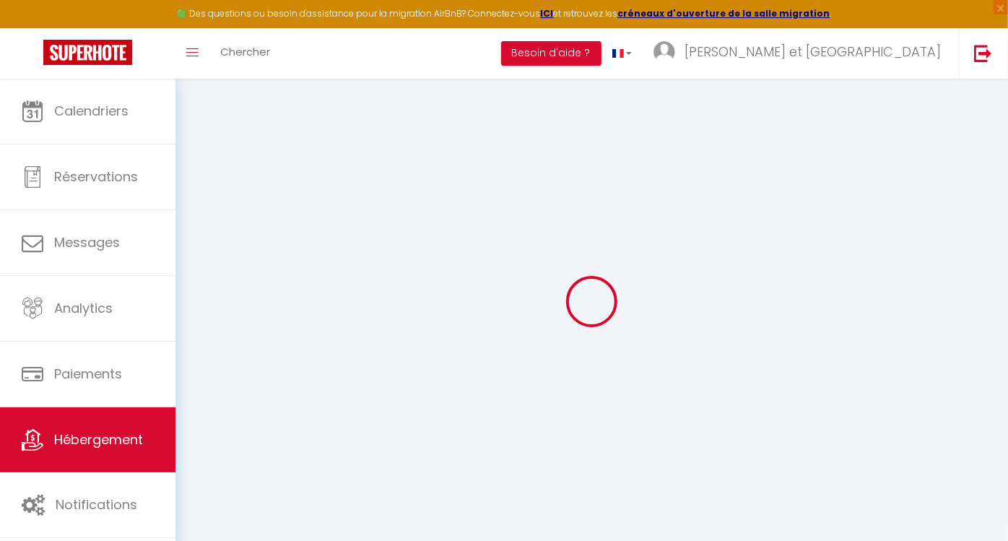
select select
checkbox input "false"
checkbox input "true"
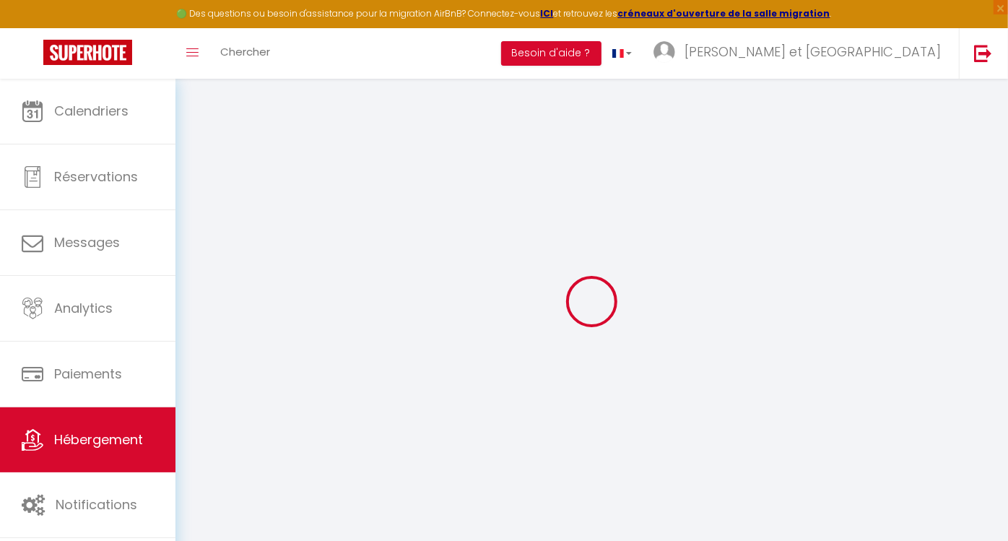
checkbox input "false"
select select
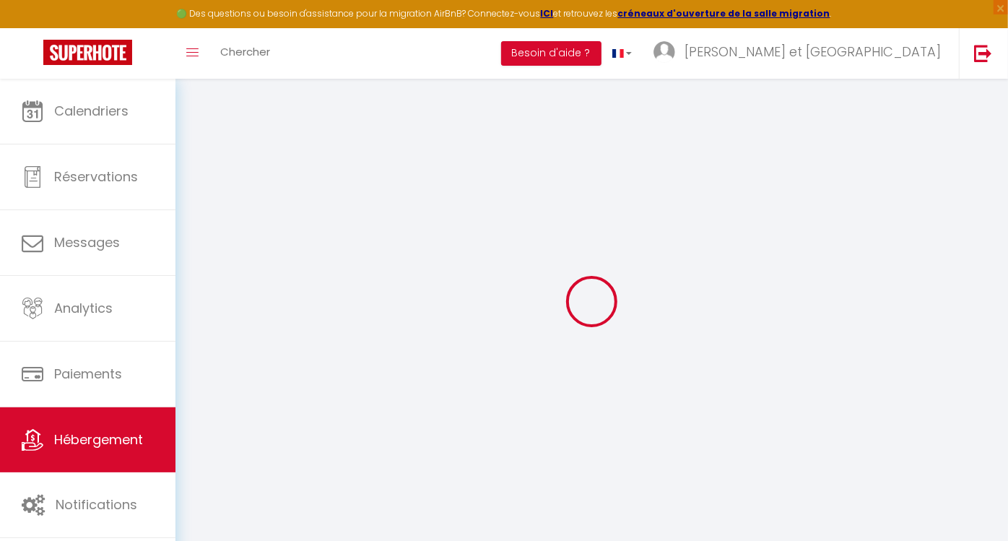
select select
checkbox input "false"
checkbox input "true"
checkbox input "false"
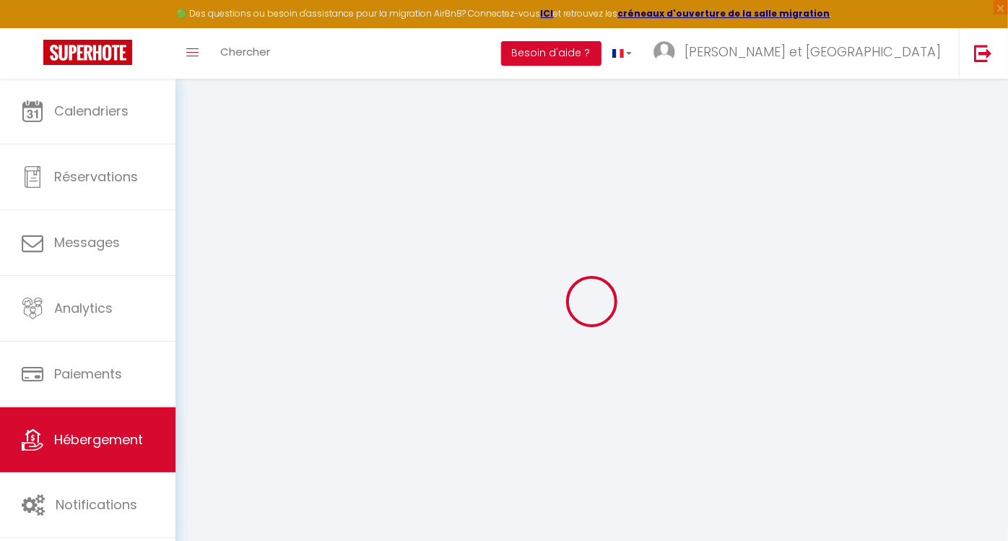
checkbox input "false"
checkbox input "true"
checkbox input "false"
select select "16:00"
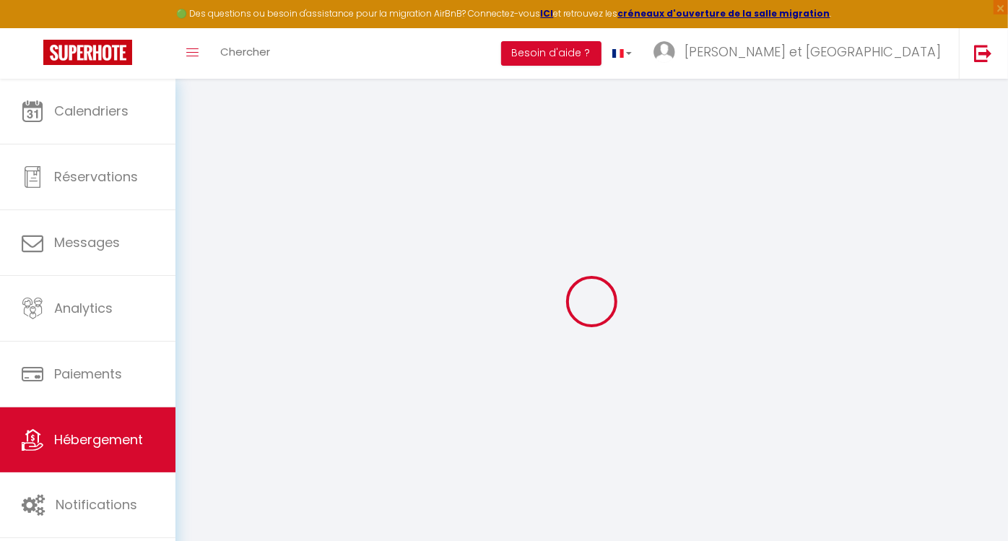
select select "22:00"
select select "11:00"
select select "30"
select select "120"
checkbox input "false"
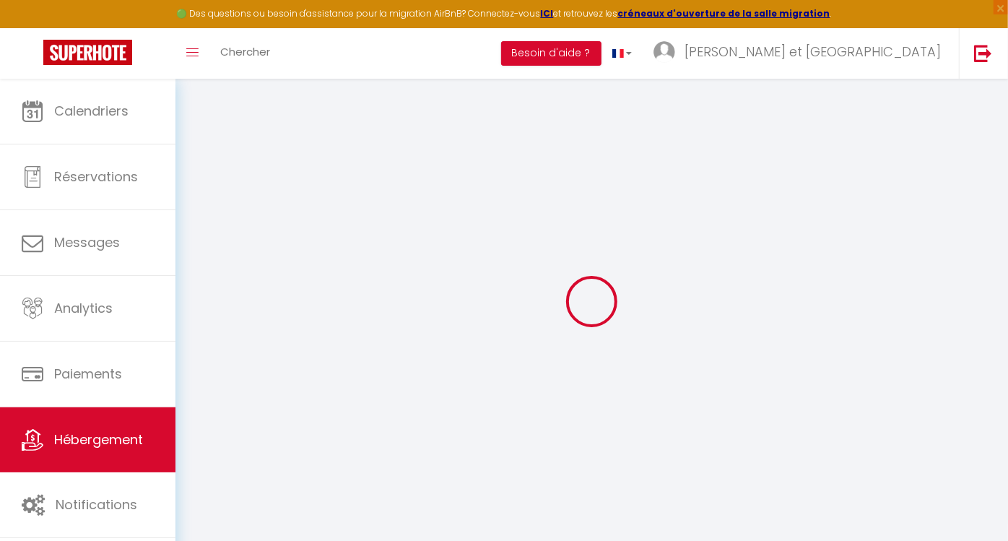
checkbox input "false"
checkbox input "true"
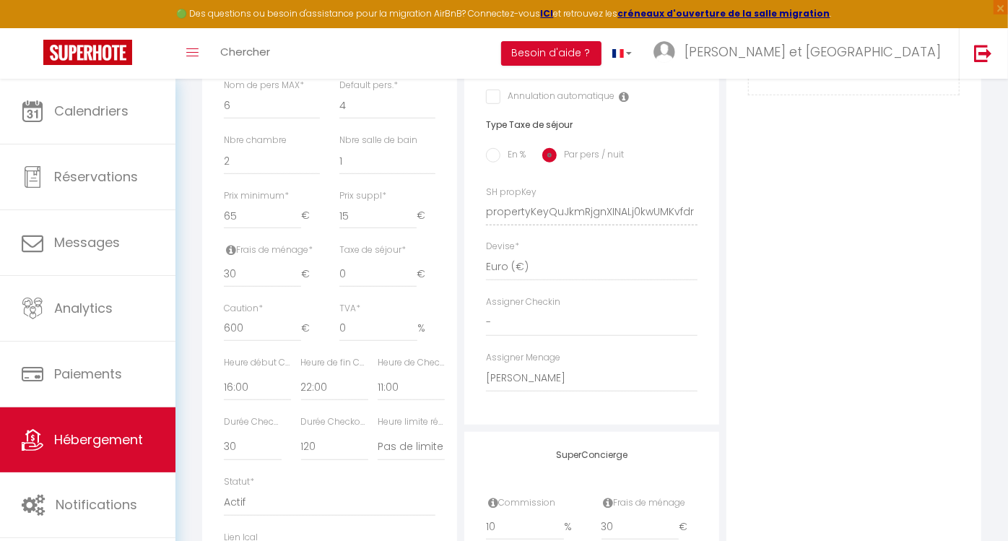
scroll to position [542, 0]
click at [326, 286] on div "Frais de ménage * 30 €" at bounding box center [271, 277] width 115 height 58
click at [239, 231] on input "65" at bounding box center [262, 220] width 77 height 26
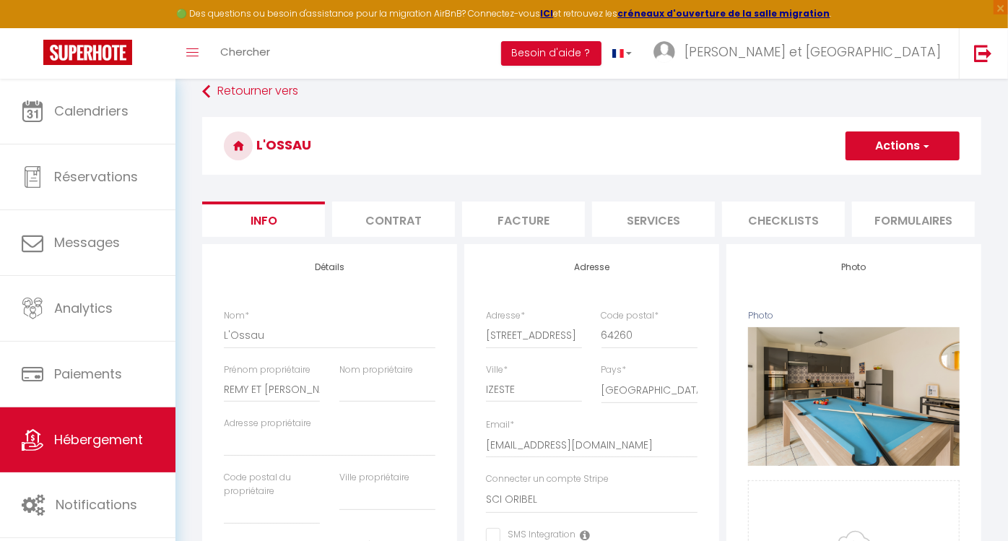
scroll to position [0, 0]
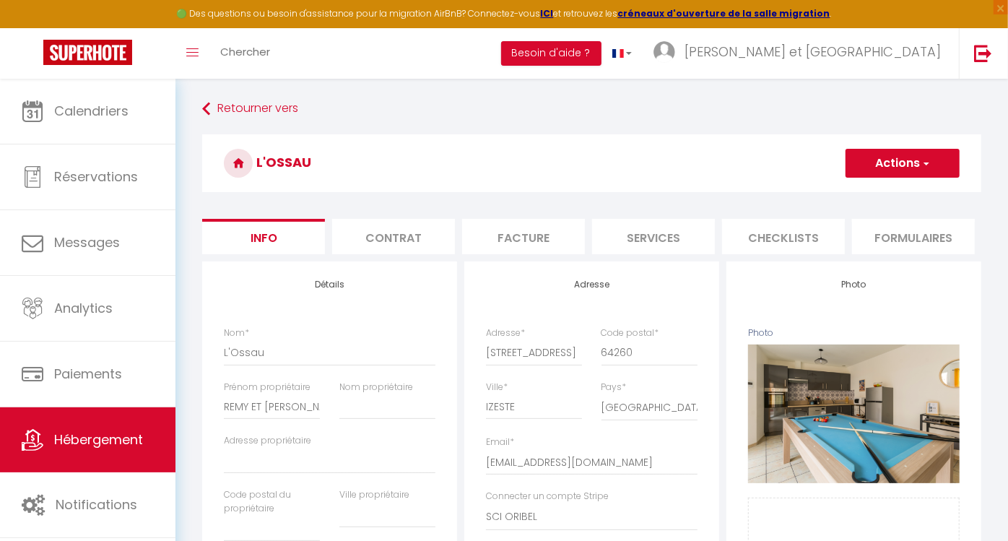
click at [932, 165] on button "Actions" at bounding box center [902, 163] width 114 height 29
click at [847, 198] on input "Enregistrer" at bounding box center [845, 195] width 53 height 14
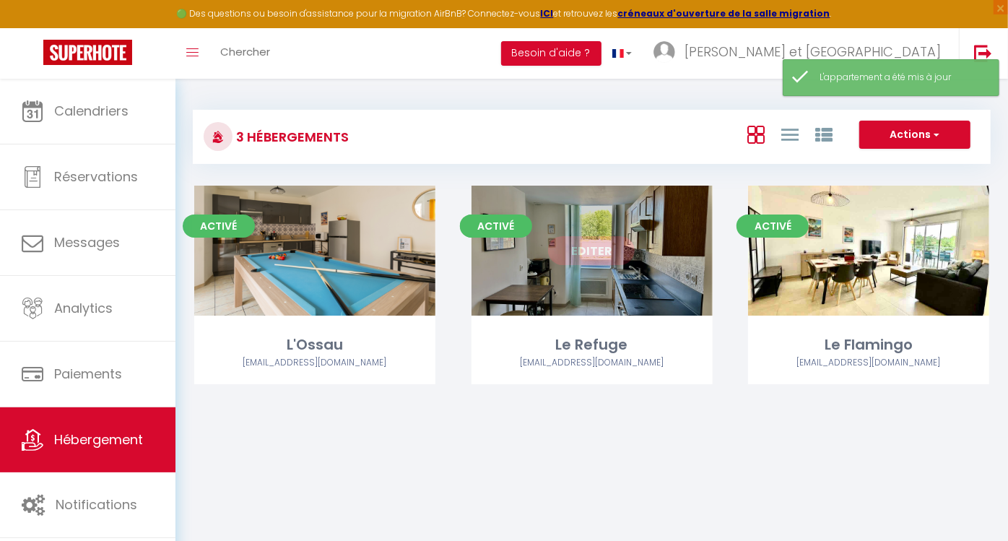
click at [603, 257] on link "Editer" at bounding box center [591, 250] width 87 height 29
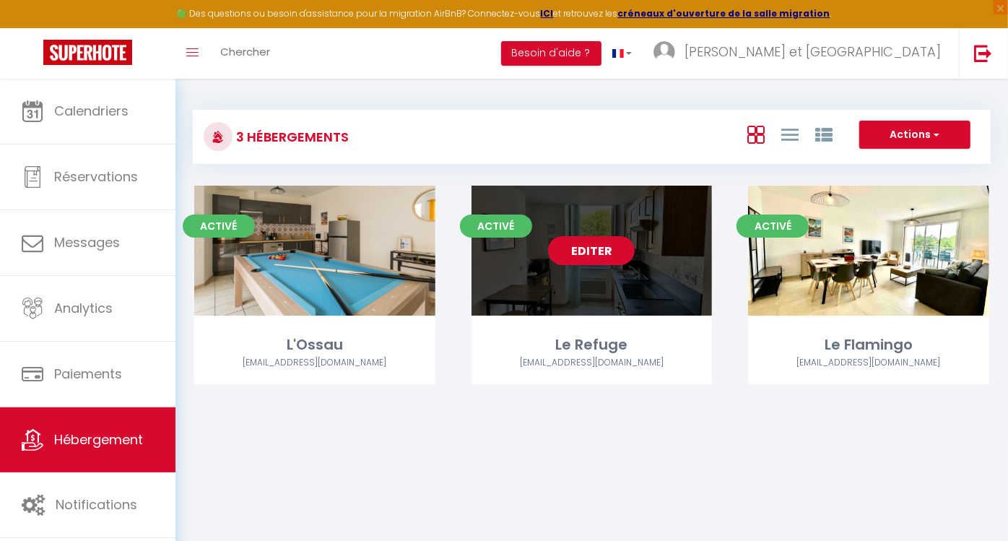
click at [603, 257] on link "Editer" at bounding box center [591, 250] width 87 height 29
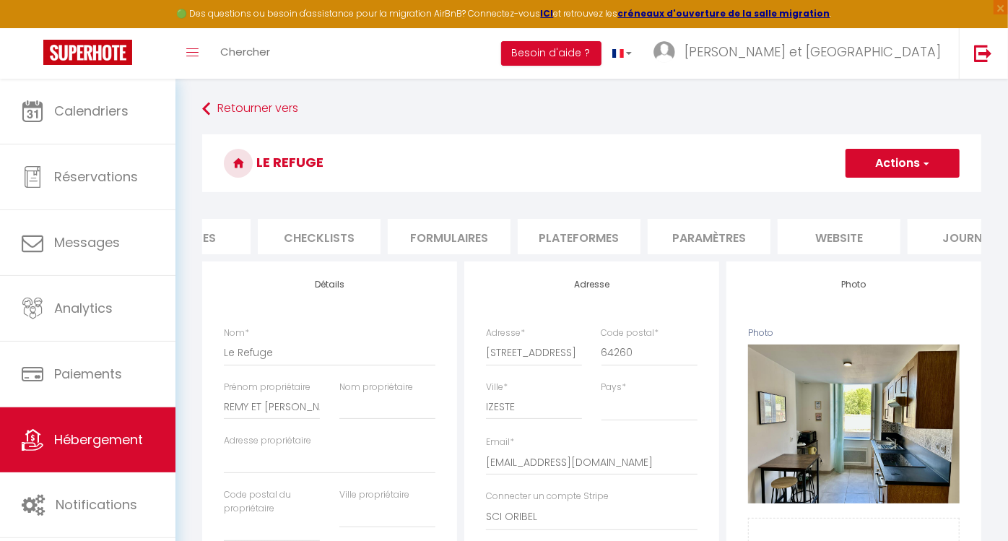
scroll to position [0, 520]
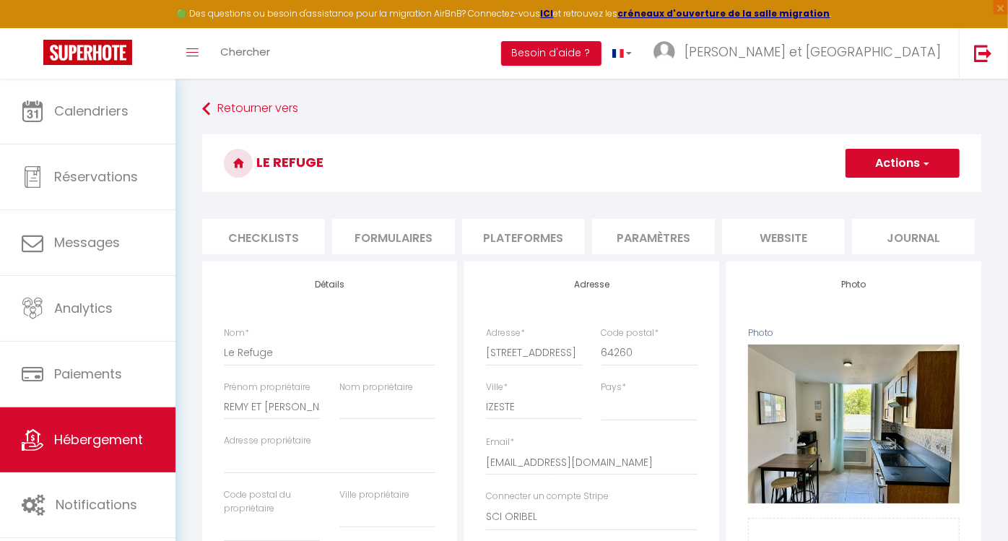
click at [809, 232] on li "website" at bounding box center [783, 236] width 123 height 35
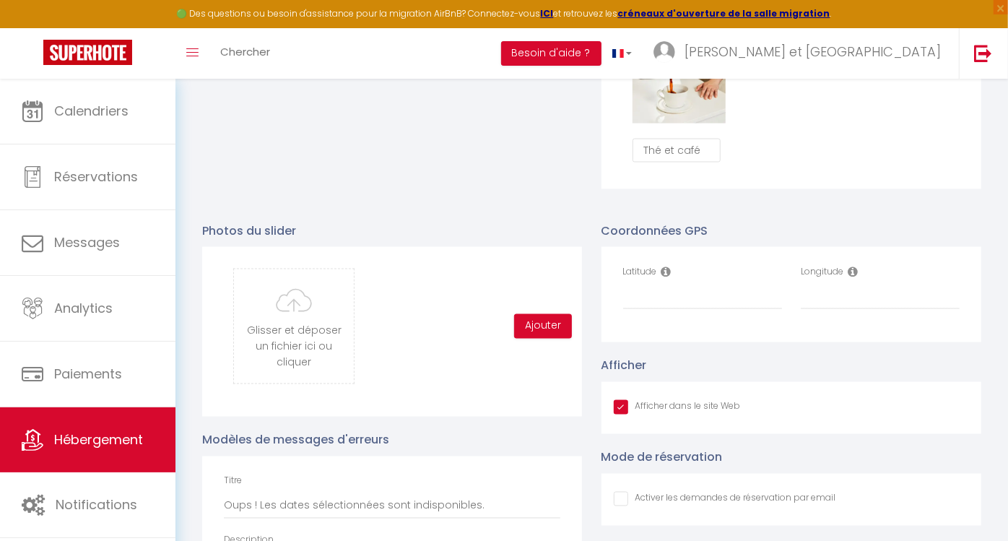
scroll to position [1390, 0]
click at [632, 303] on input "Latitude" at bounding box center [702, 295] width 159 height 26
paste input "43.091672"
click at [845, 304] on input "Longitude" at bounding box center [879, 295] width 159 height 26
paste input "-0.426266"
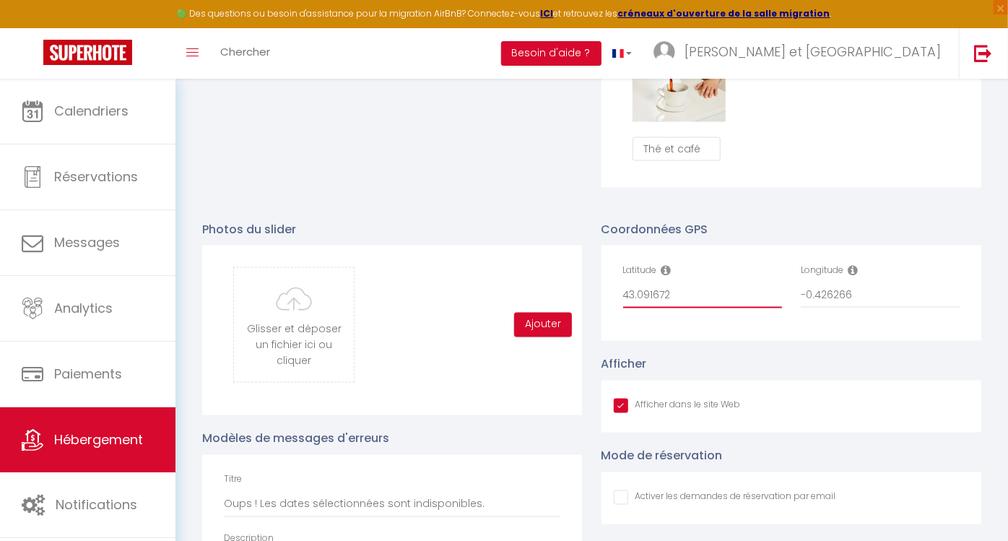
click at [675, 308] on input "43.091672" at bounding box center [702, 295] width 159 height 26
click at [806, 385] on div "Afficher Afficher dans le site Web" at bounding box center [791, 393] width 380 height 77
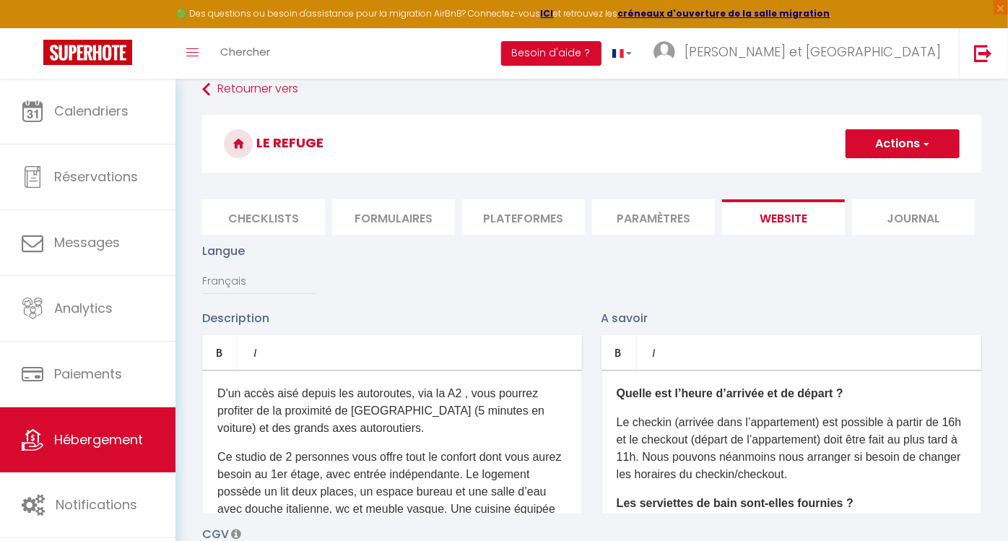
scroll to position [0, 0]
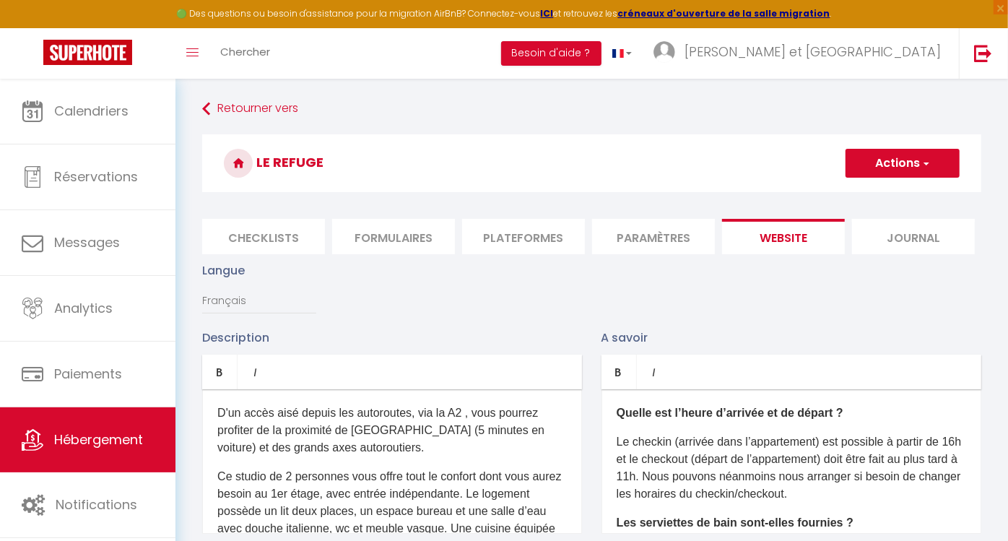
click at [938, 160] on button "Actions" at bounding box center [902, 163] width 114 height 29
click at [891, 193] on input "Enregistrer" at bounding box center [885, 195] width 53 height 14
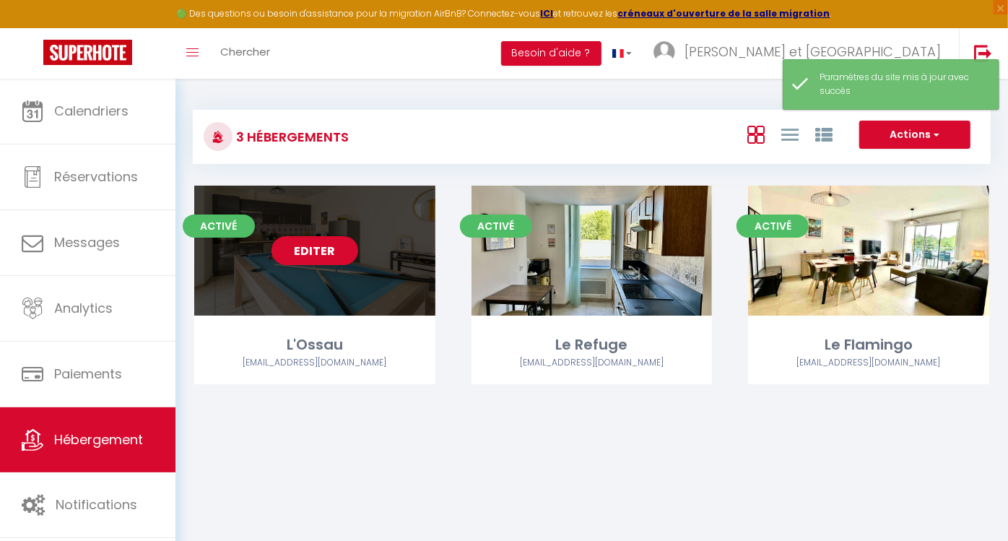
click at [315, 248] on link "Editer" at bounding box center [314, 250] width 87 height 29
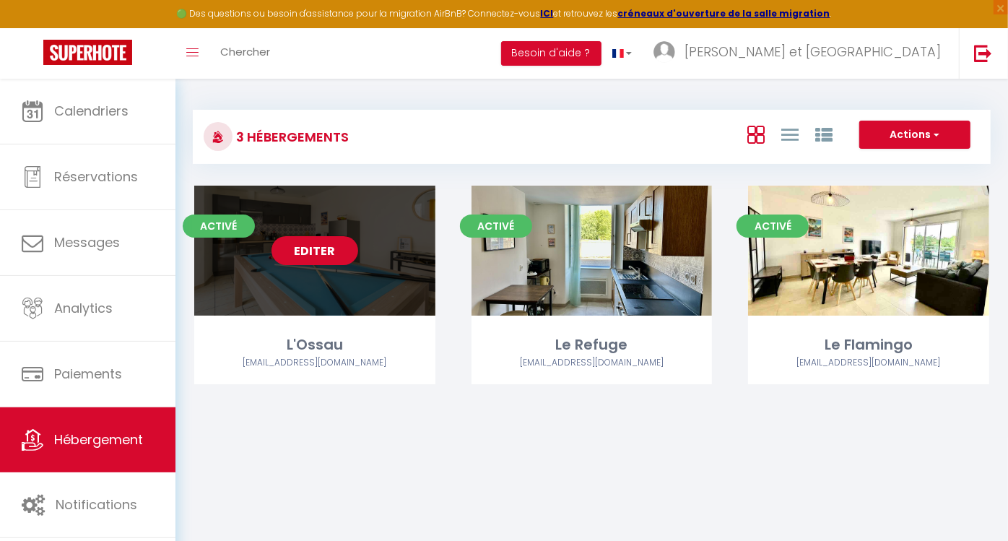
click at [333, 251] on link "Editer" at bounding box center [314, 250] width 87 height 29
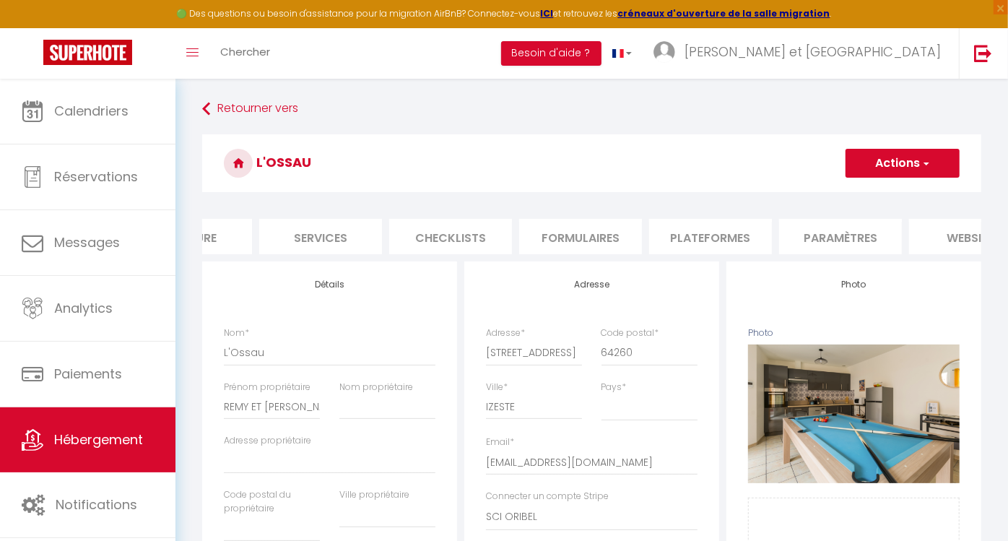
scroll to position [0, 338]
click at [935, 241] on li "website" at bounding box center [965, 236] width 123 height 35
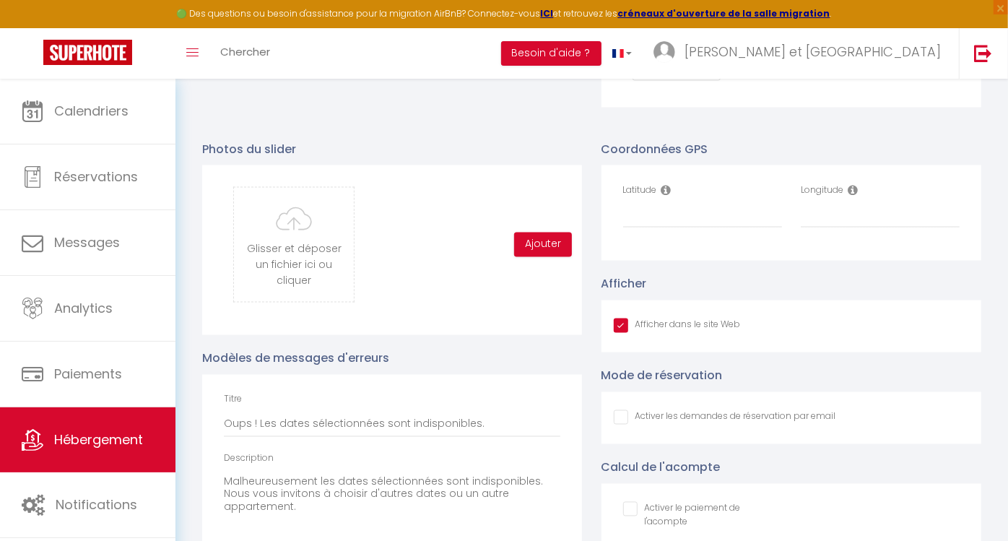
scroll to position [1476, 0]
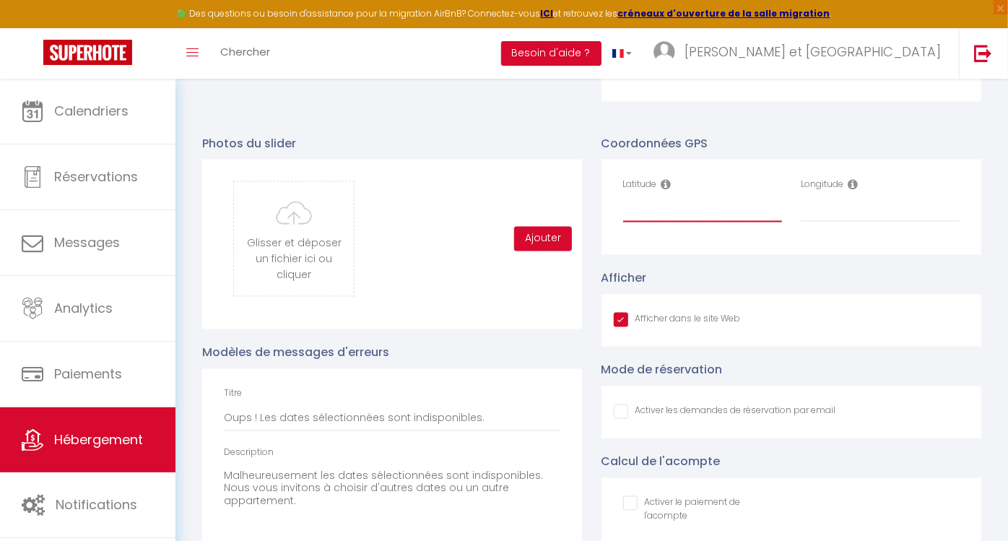
click at [689, 220] on input "Latitude" at bounding box center [702, 209] width 159 height 26
paste input "43.091672"
click at [842, 220] on input "Longitude" at bounding box center [879, 209] width 159 height 26
paste input "-0.426266"
click at [901, 284] on div "Afficher Afficher dans le site Web" at bounding box center [791, 307] width 380 height 77
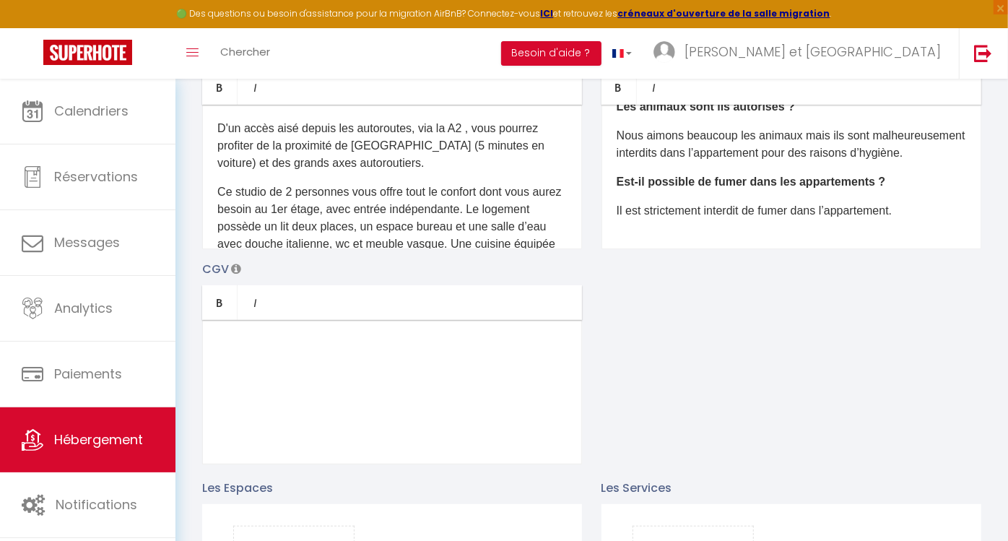
scroll to position [0, 0]
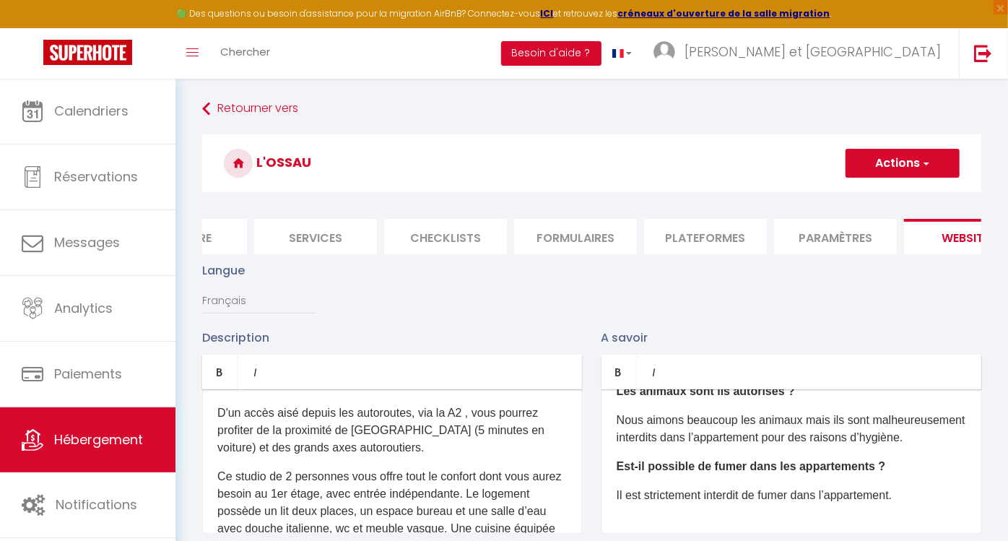
click at [930, 167] on button "Actions" at bounding box center [902, 163] width 114 height 29
click at [890, 188] on input "Enregistrer" at bounding box center [885, 195] width 53 height 14
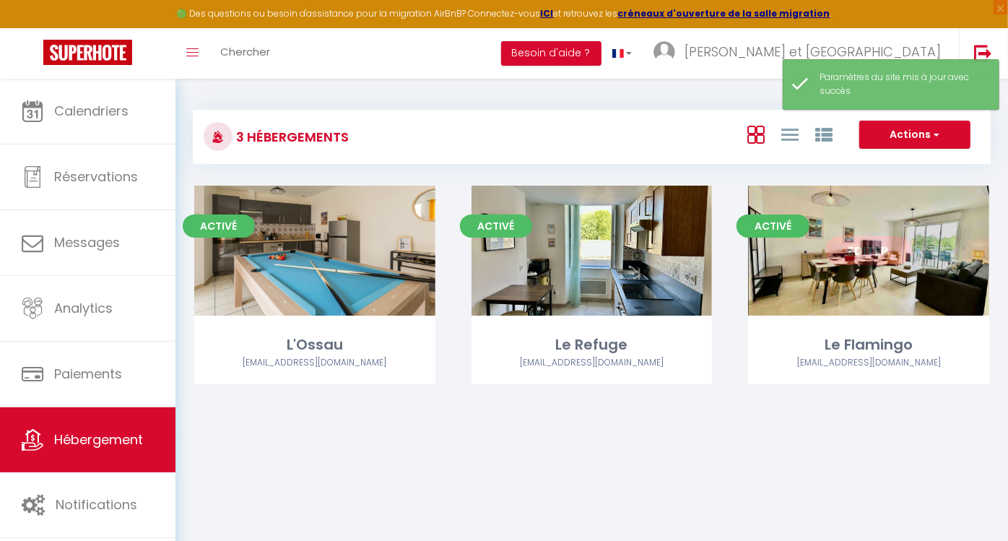
click at [873, 252] on link "Editer" at bounding box center [868, 250] width 87 height 29
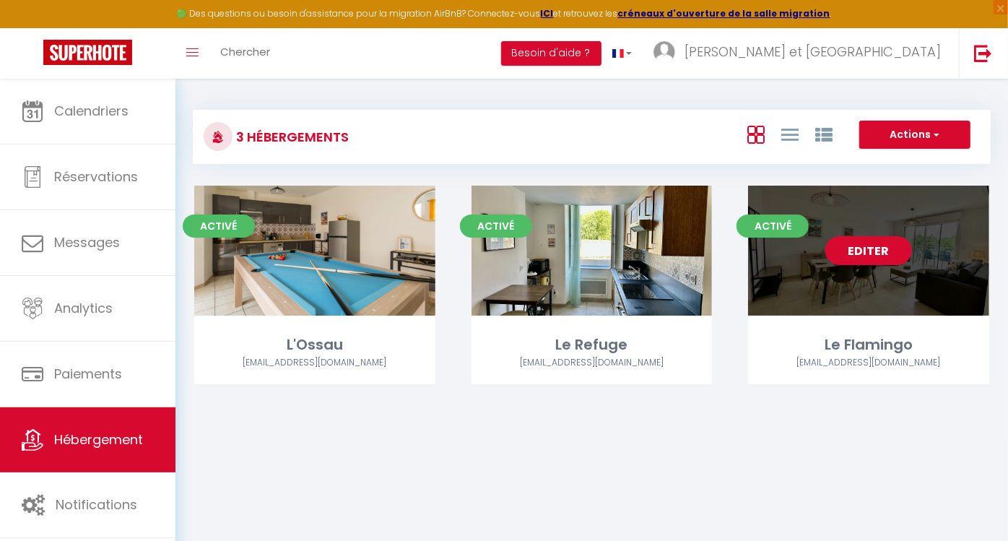
click at [868, 253] on link "Editer" at bounding box center [868, 250] width 87 height 29
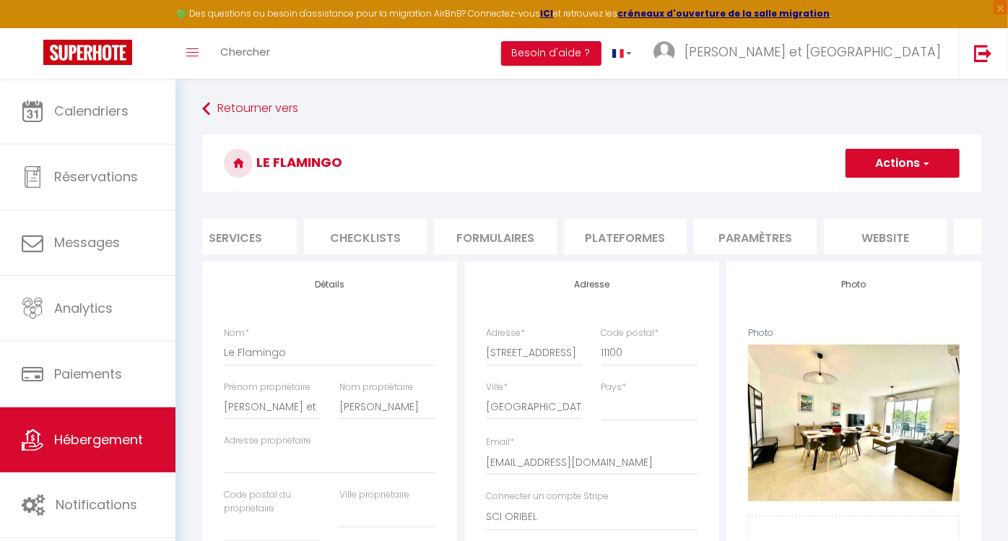
scroll to position [0, 424]
click at [876, 243] on li "website" at bounding box center [878, 236] width 123 height 35
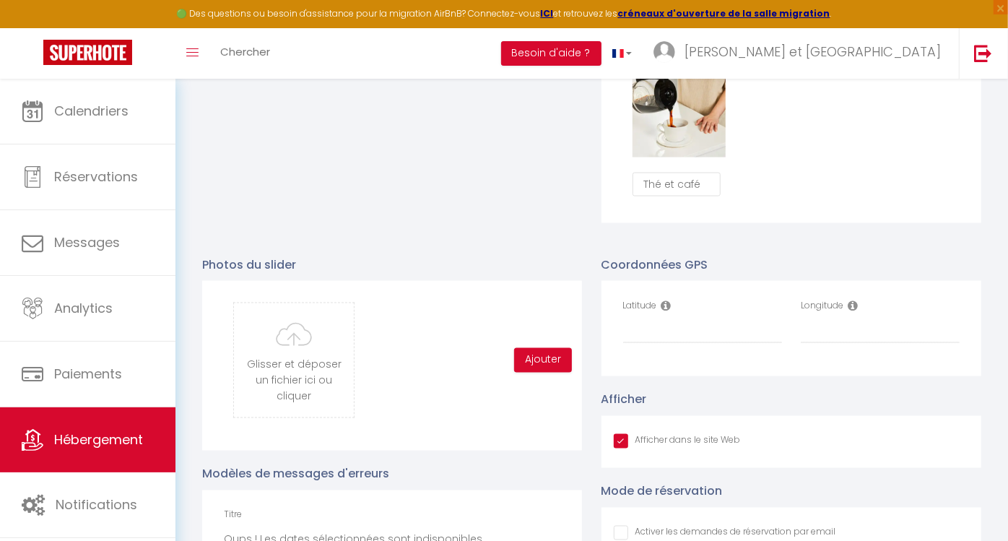
scroll to position [1346, 0]
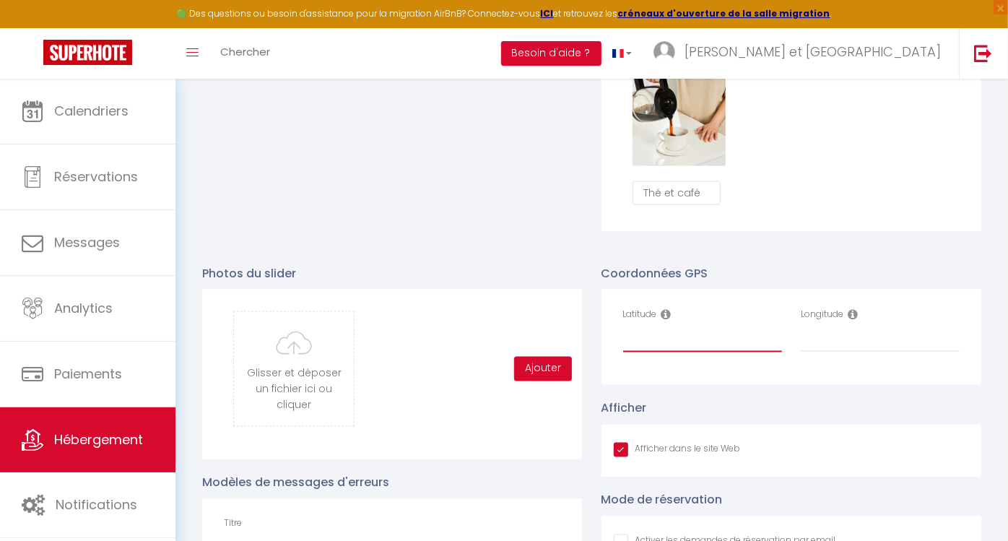
click at [636, 349] on input "Latitude" at bounding box center [702, 339] width 159 height 26
paste input "43.158542"
click at [829, 352] on input "Longitude" at bounding box center [879, 339] width 159 height 26
paste input "3.163794"
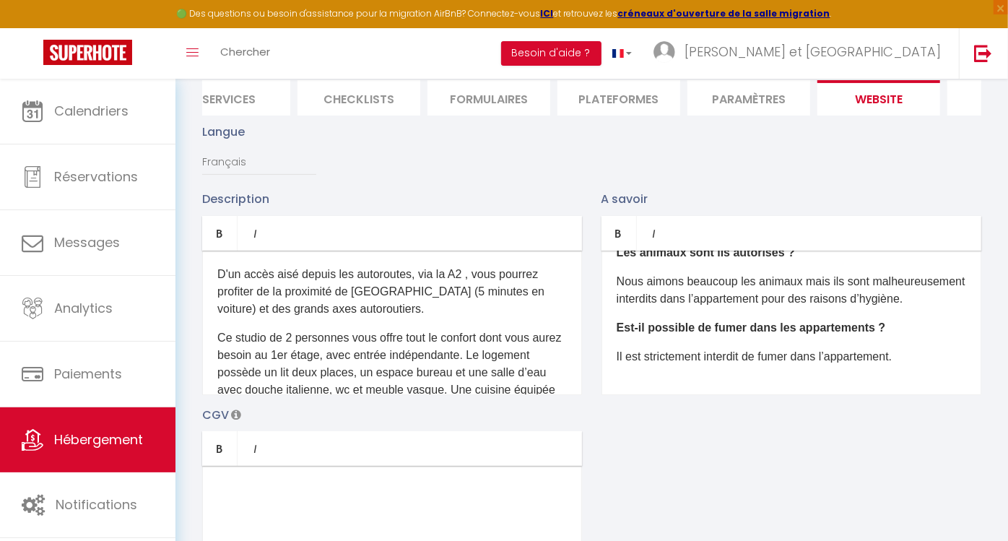
scroll to position [0, 0]
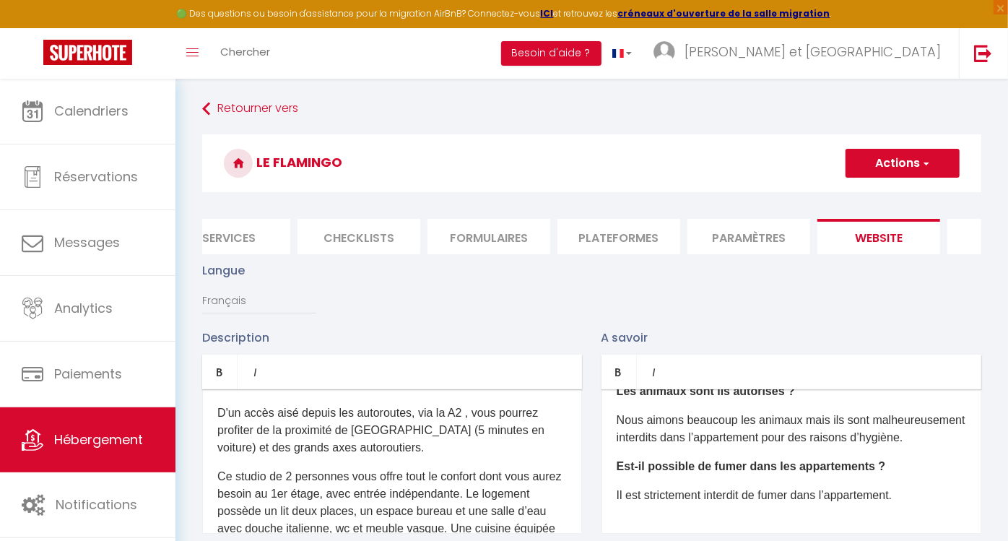
click at [884, 169] on button "Actions" at bounding box center [902, 163] width 114 height 29
click at [874, 193] on input "Enregistrer" at bounding box center [885, 195] width 53 height 14
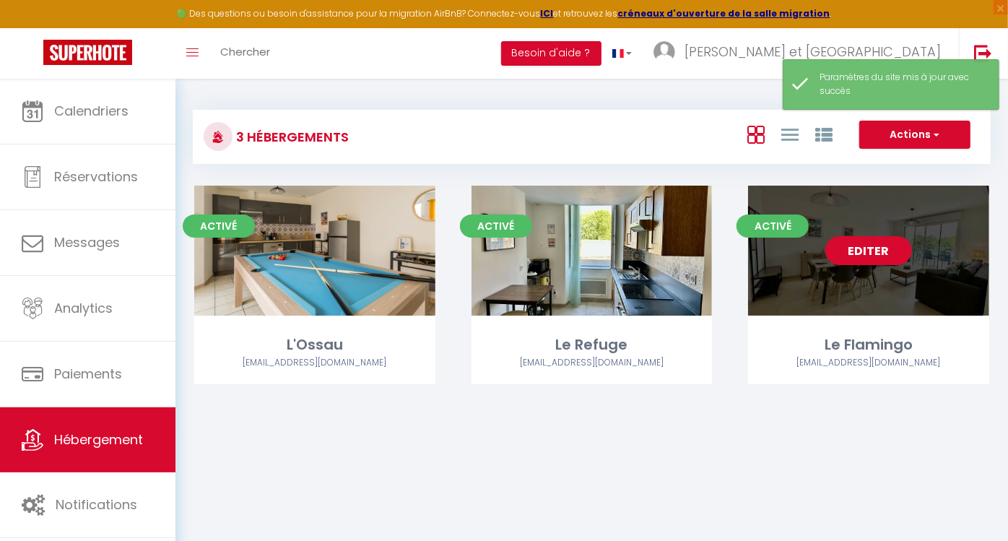
click at [868, 258] on link "Editer" at bounding box center [868, 250] width 87 height 29
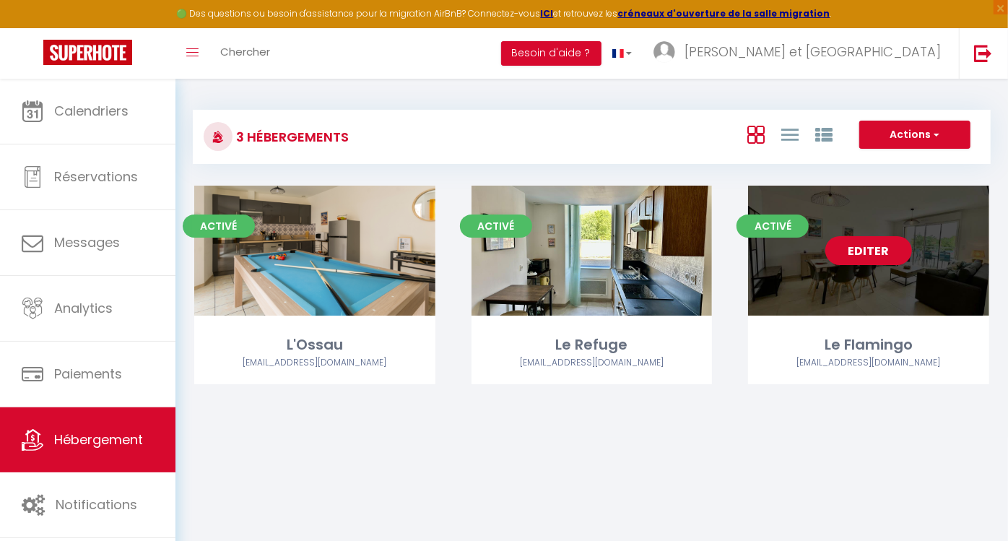
click at [857, 243] on link "Editer" at bounding box center [868, 250] width 87 height 29
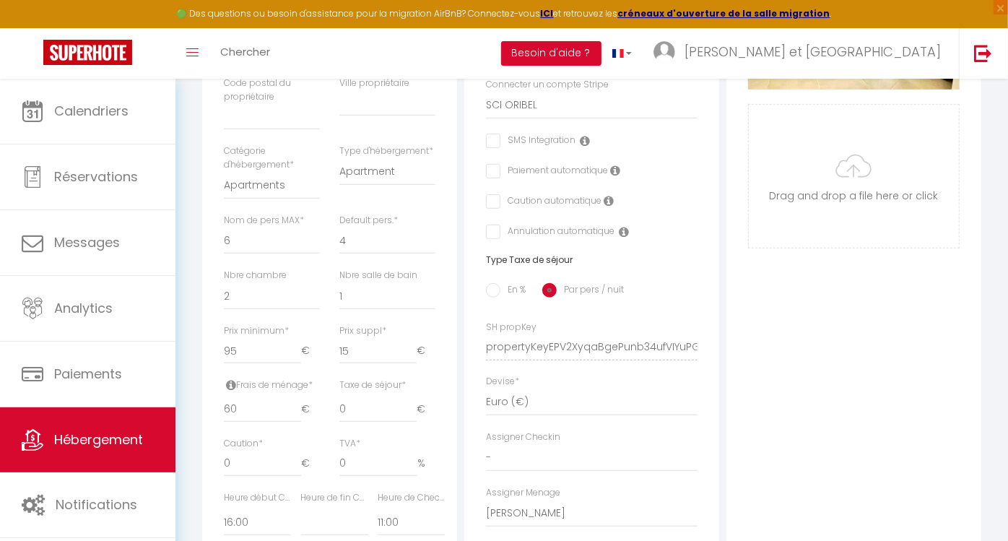
scroll to position [412, 0]
click at [230, 362] on input "95" at bounding box center [262, 350] width 77 height 26
click at [782, 356] on div "Photo Photo Supprimer Drag and drop a file here or click Ooops, something wrong…" at bounding box center [853, 336] width 255 height 974
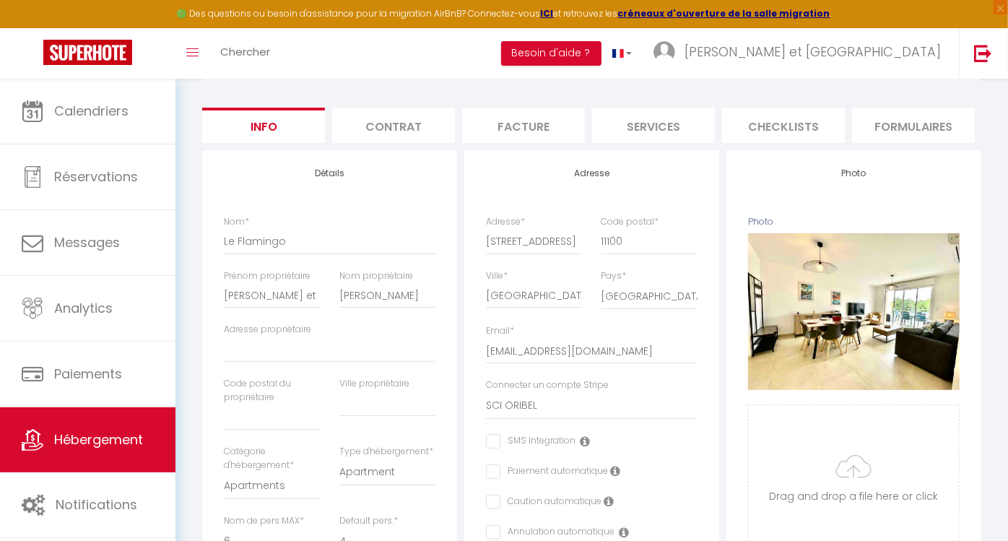
scroll to position [0, 0]
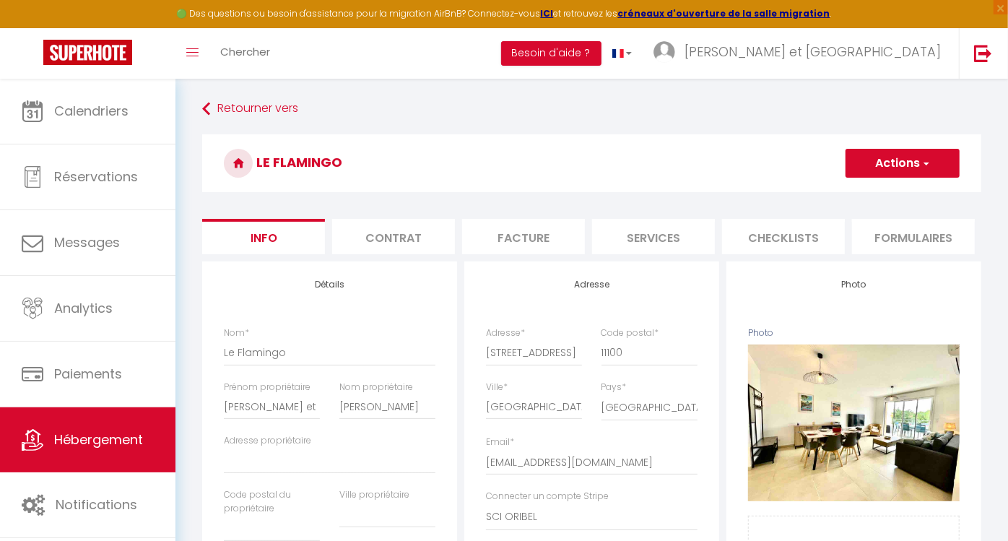
click at [923, 162] on span "button" at bounding box center [924, 163] width 9 height 14
click at [855, 196] on input "Enregistrer" at bounding box center [845, 195] width 53 height 14
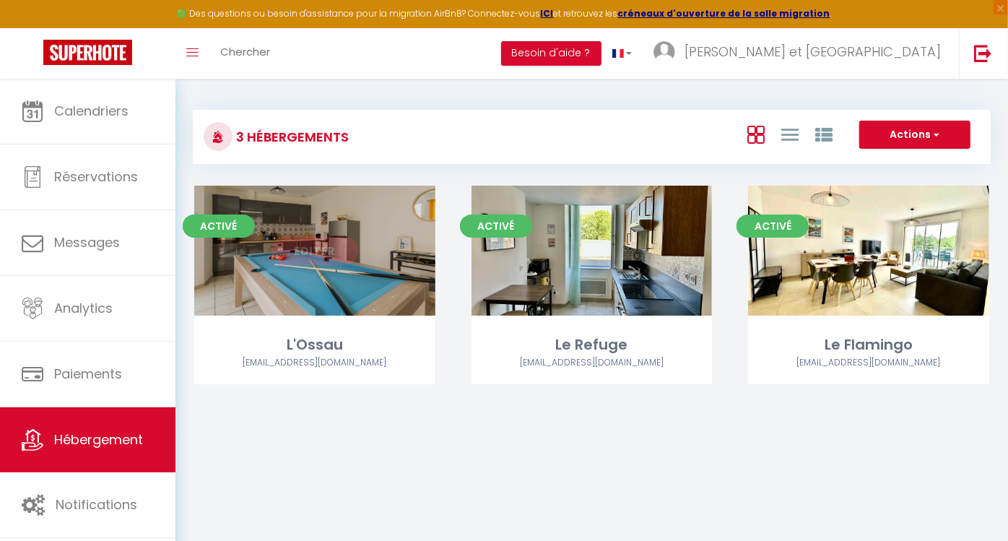
click at [317, 253] on link "Editer" at bounding box center [314, 250] width 87 height 29
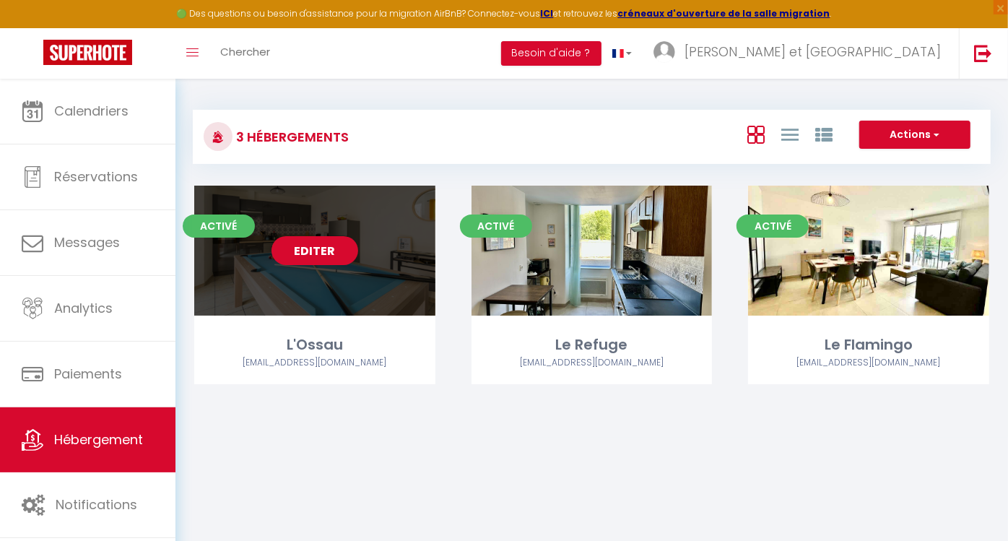
click at [323, 263] on link "Editer" at bounding box center [314, 250] width 87 height 29
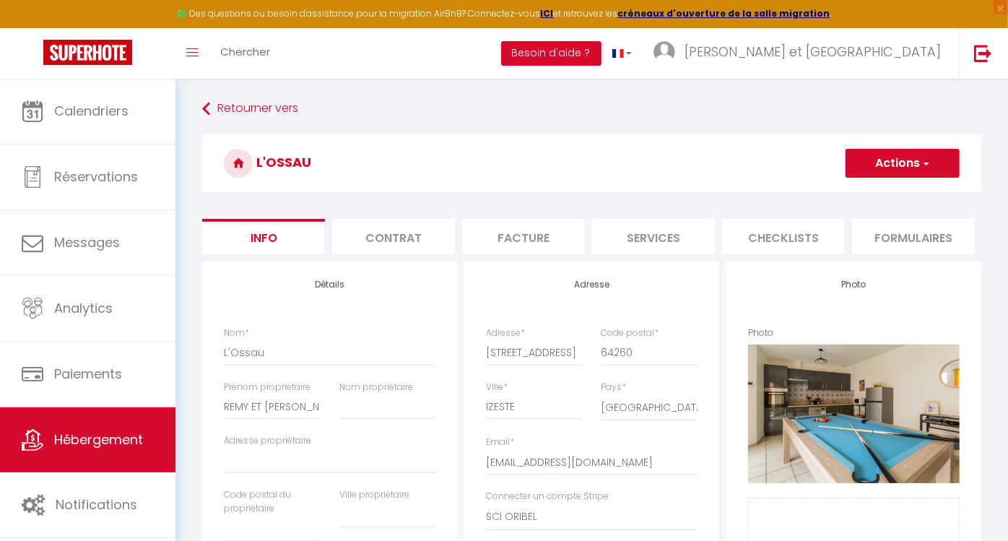
click at [654, 237] on li "Services" at bounding box center [653, 236] width 123 height 35
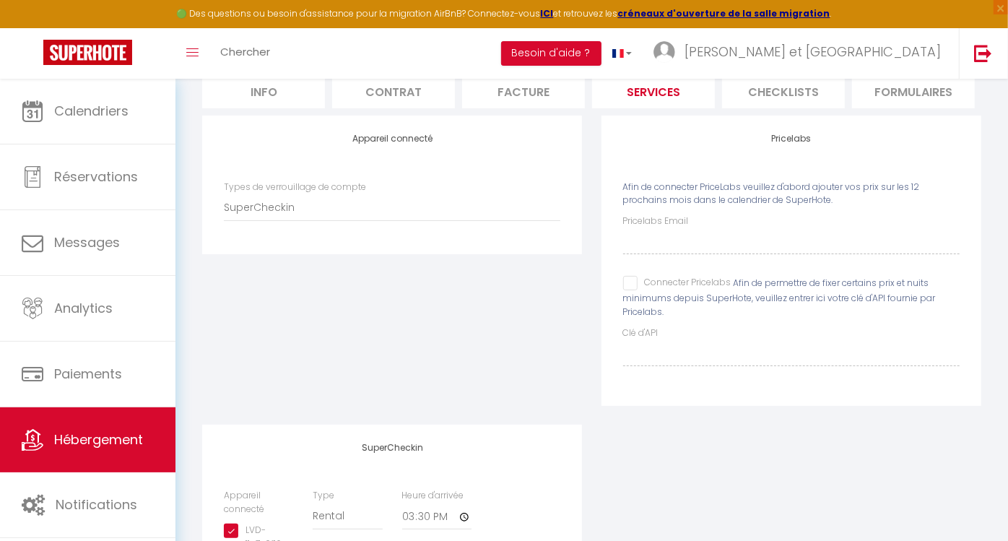
scroll to position [78, 0]
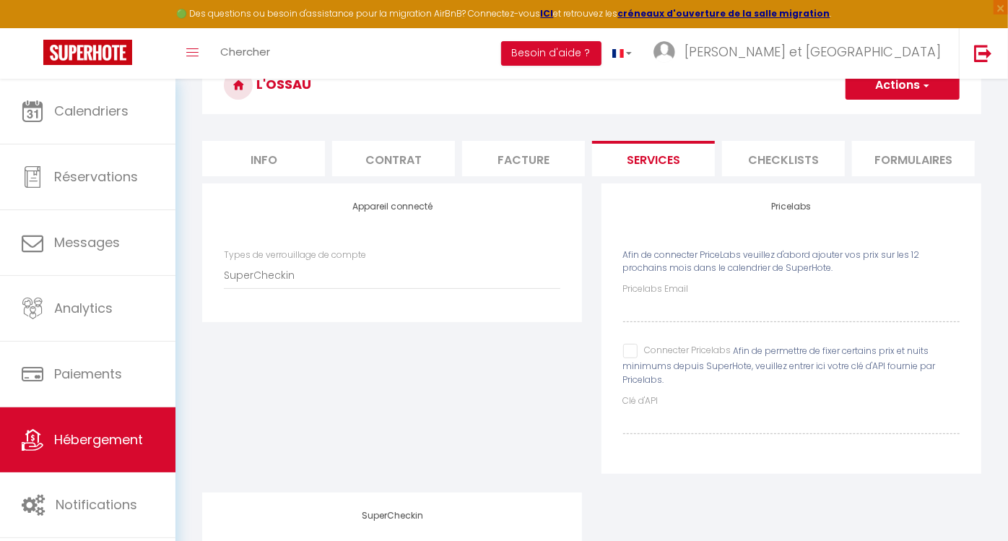
click at [740, 245] on div "Pricelabs Afin de connecter PriceLabs veuillez d'abord ajouter vos prix sur les…" at bounding box center [791, 327] width 380 height 289
click at [631, 358] on input "Connecter Pricelabs" at bounding box center [677, 351] width 108 height 14
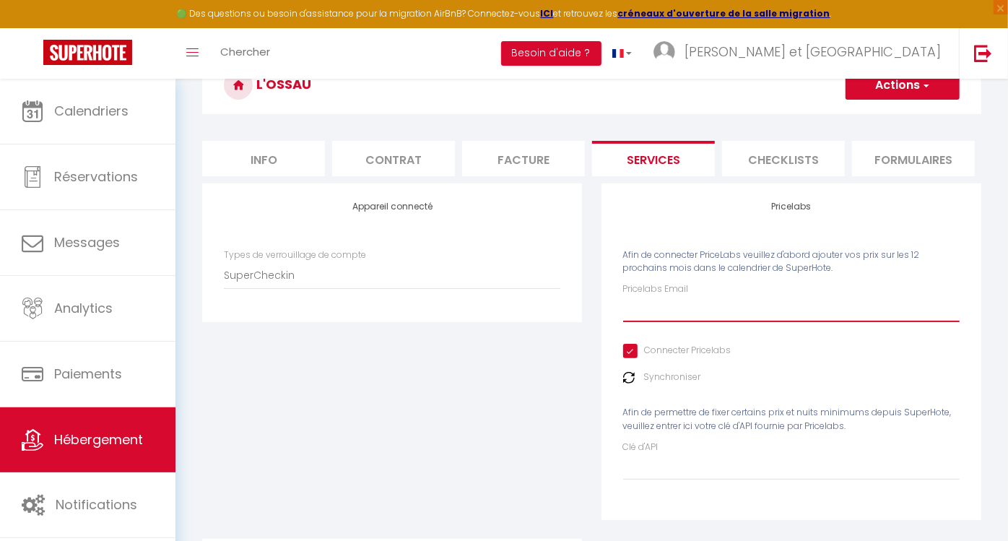
click at [682, 322] on input "Pricelabs Email" at bounding box center [791, 309] width 336 height 26
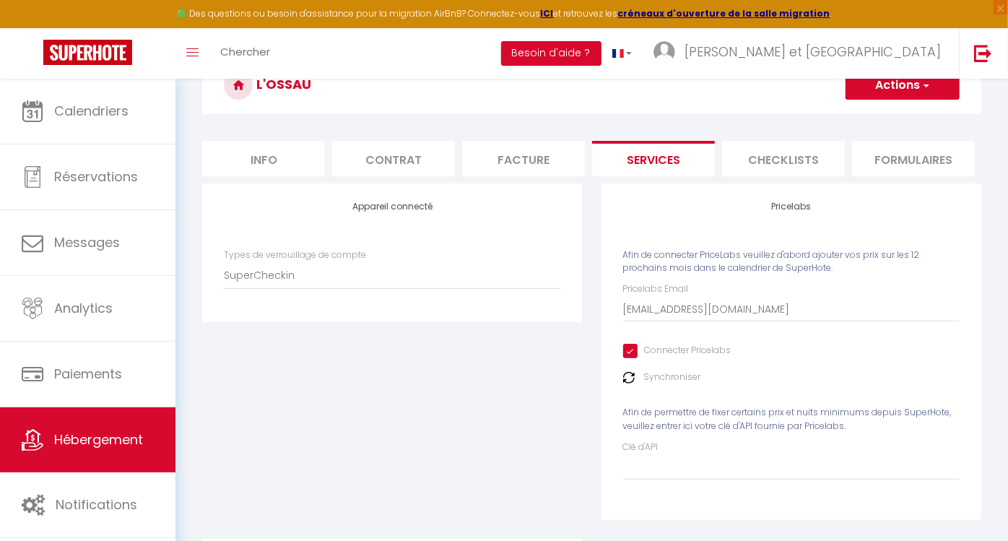
click at [662, 384] on label "Synchroniser" at bounding box center [672, 377] width 57 height 14
click at [625, 383] on img at bounding box center [629, 378] width 12 height 12
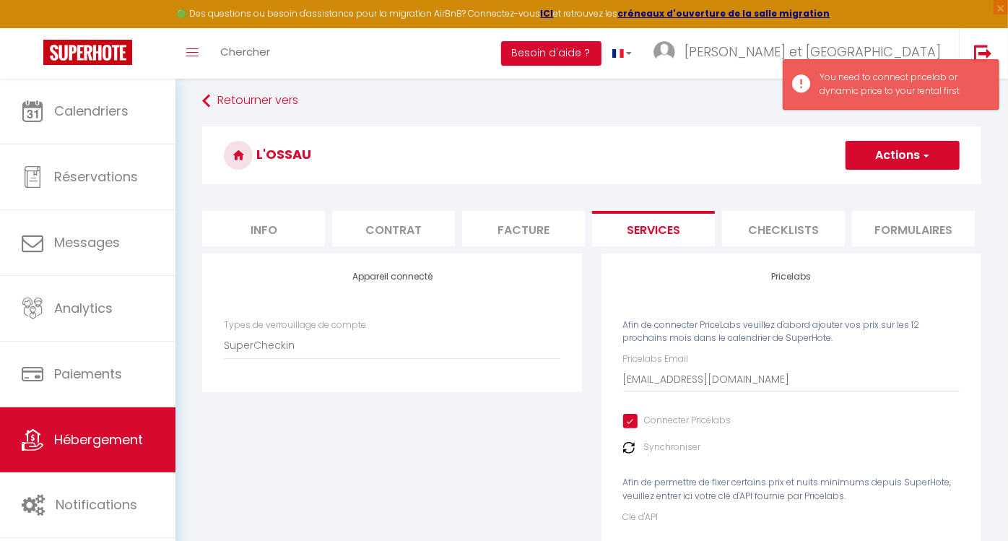
scroll to position [0, 0]
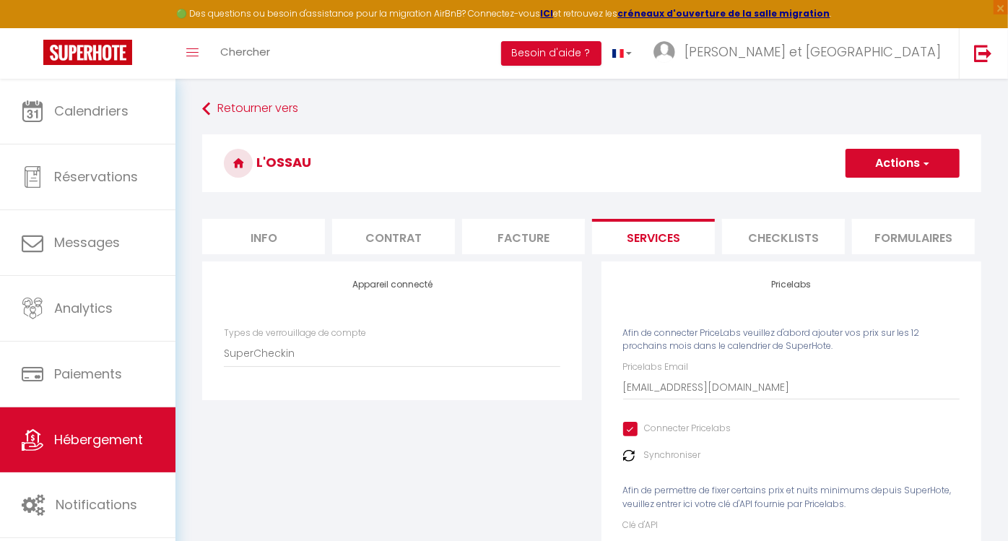
click at [927, 156] on span "button" at bounding box center [924, 163] width 9 height 14
click at [892, 196] on link "Enregistrer" at bounding box center [901, 194] width 114 height 19
click at [890, 161] on button "Actions" at bounding box center [902, 163] width 114 height 29
click at [878, 191] on link "Enregistrer" at bounding box center [901, 194] width 114 height 19
click at [659, 462] on label "Synchroniser" at bounding box center [672, 455] width 57 height 14
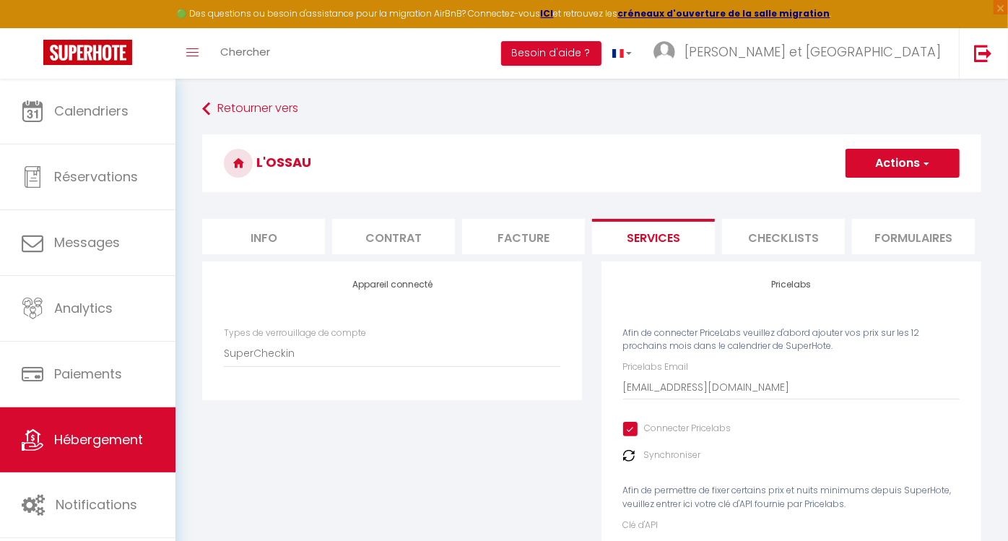
click at [930, 159] on button "Actions" at bounding box center [902, 163] width 114 height 29
click at [889, 188] on link "Enregistrer" at bounding box center [901, 194] width 114 height 19
click at [930, 165] on button "Actions" at bounding box center [902, 163] width 114 height 29
click at [904, 196] on link "Enregistrer" at bounding box center [901, 194] width 114 height 19
click at [261, 241] on li "Info" at bounding box center [263, 236] width 123 height 35
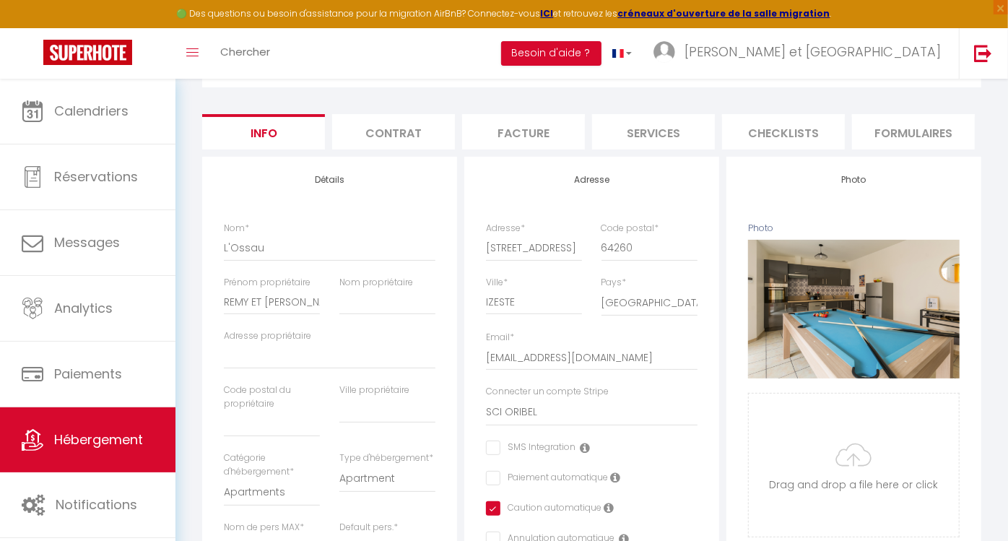
scroll to position [104, 0]
click at [660, 128] on li "Services" at bounding box center [653, 132] width 123 height 35
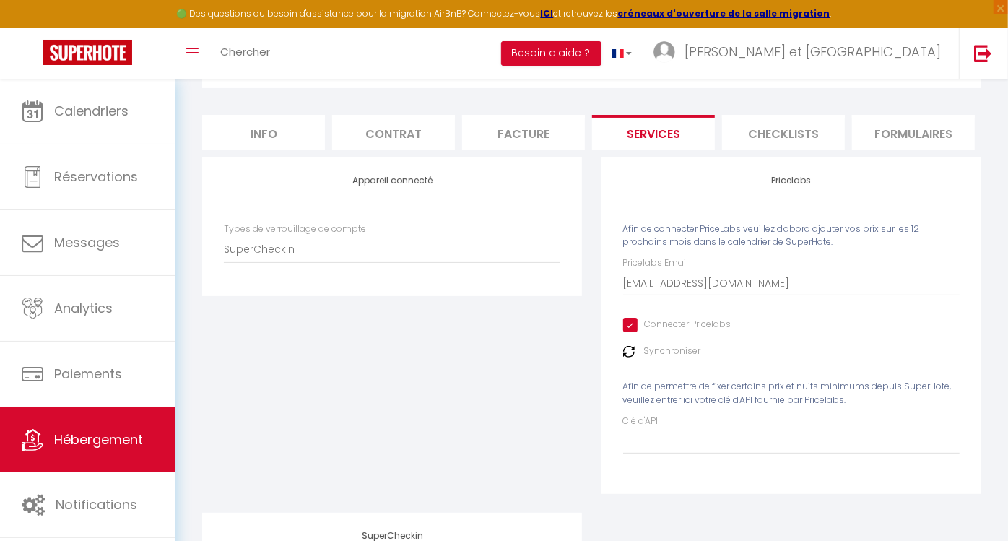
click at [752, 326] on div "Pricelabs Email [EMAIL_ADDRESS][DOMAIN_NAME] Connecter Pricelabs Synchroniser A…" at bounding box center [791, 354] width 336 height 197
click at [763, 296] on input "[EMAIL_ADDRESS][DOMAIN_NAME]" at bounding box center [791, 283] width 336 height 26
click at [553, 401] on div "Appareil connecté Types de verrouillage de compte SuperCheckin" at bounding box center [392, 334] width 399 height 355
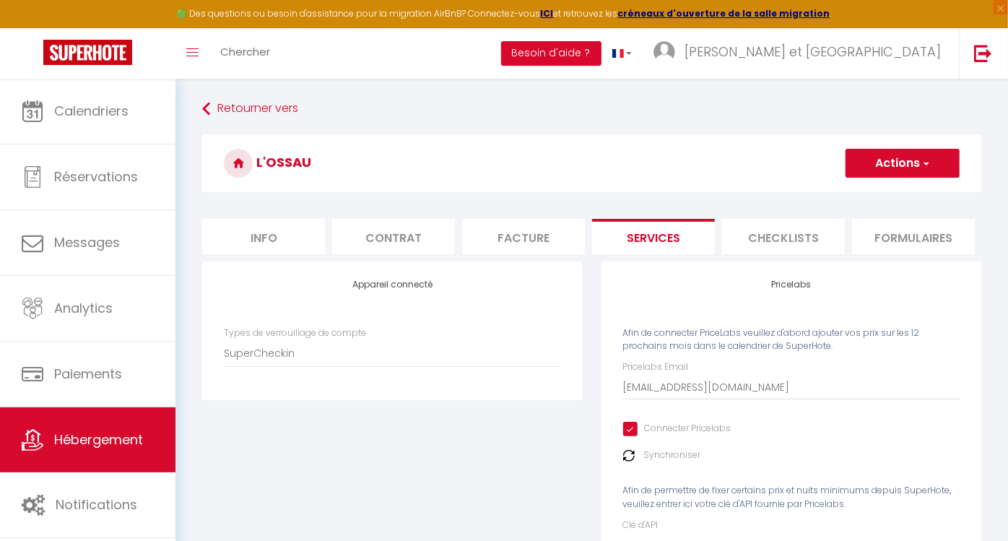
click at [938, 157] on button "Actions" at bounding box center [902, 163] width 114 height 29
click at [887, 188] on link "Enregistrer" at bounding box center [901, 194] width 114 height 19
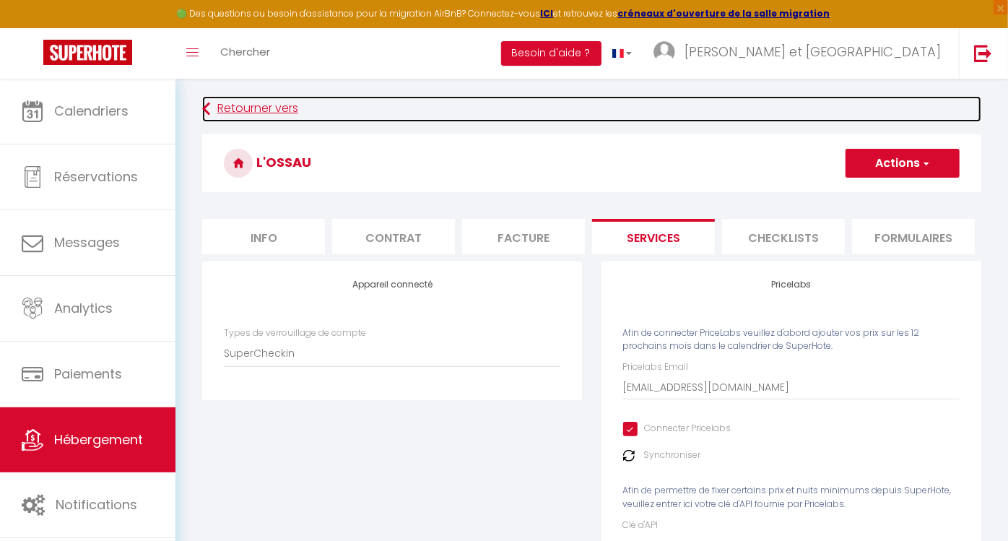
click at [206, 113] on icon at bounding box center [206, 109] width 8 height 26
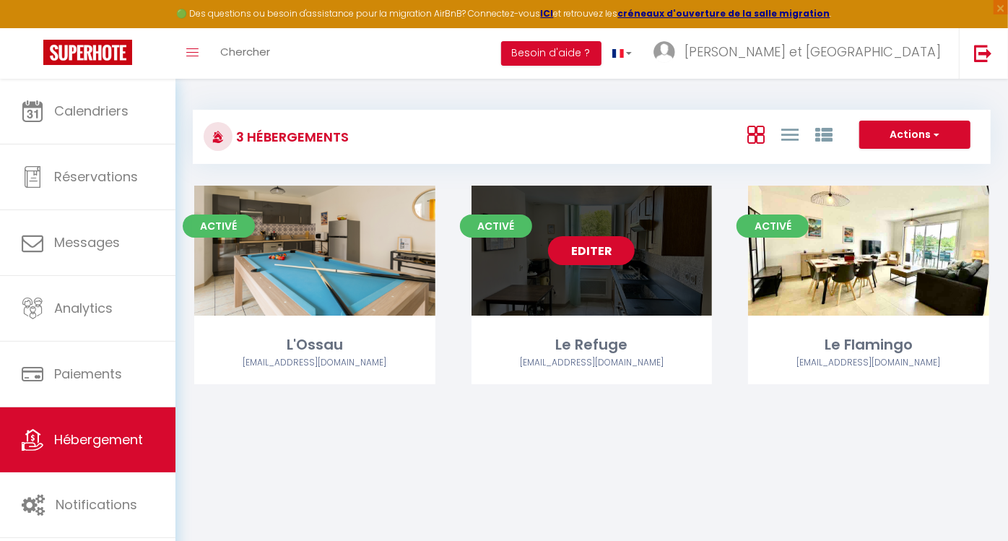
click at [590, 250] on link "Editer" at bounding box center [591, 250] width 87 height 29
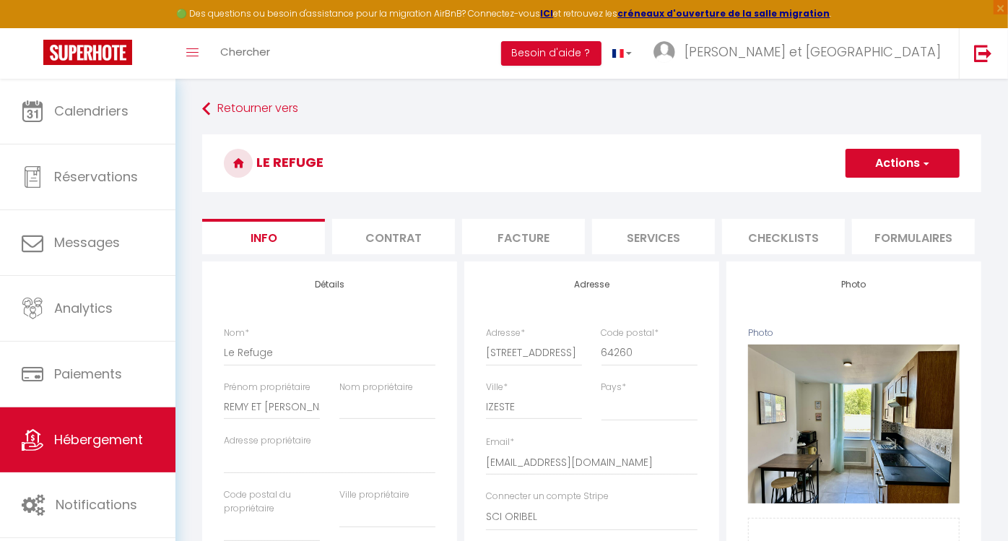
click at [656, 239] on li "Services" at bounding box center [653, 236] width 123 height 35
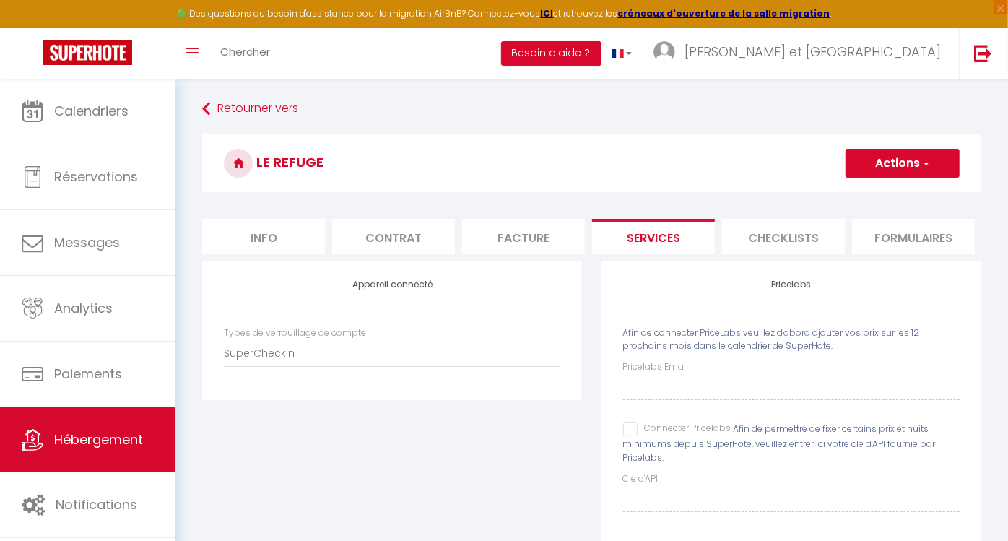
click at [631, 436] on input "Connecter Pricelabs" at bounding box center [677, 429] width 108 height 14
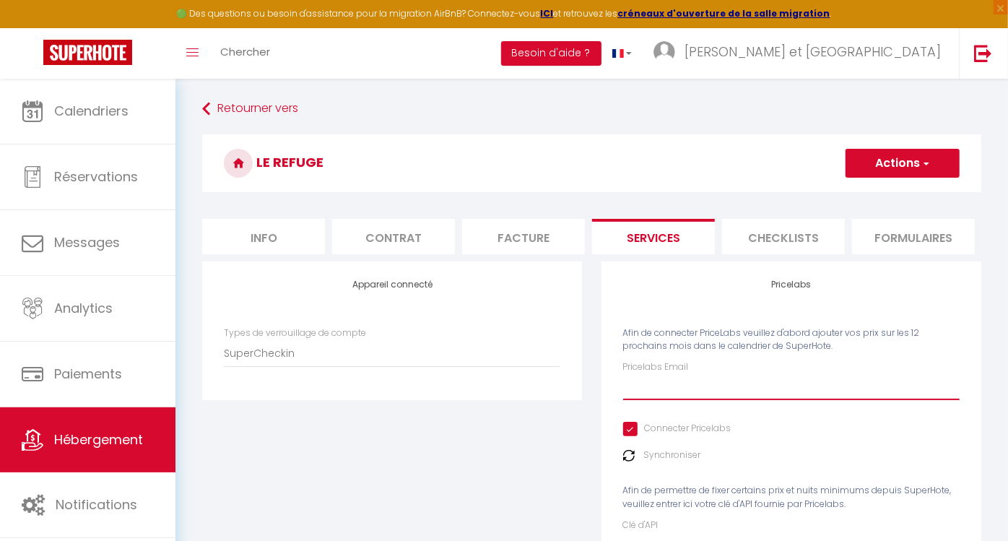
click at [746, 400] on input "Pricelabs Email" at bounding box center [791, 387] width 336 height 26
click at [932, 156] on button "Actions" at bounding box center [902, 163] width 114 height 29
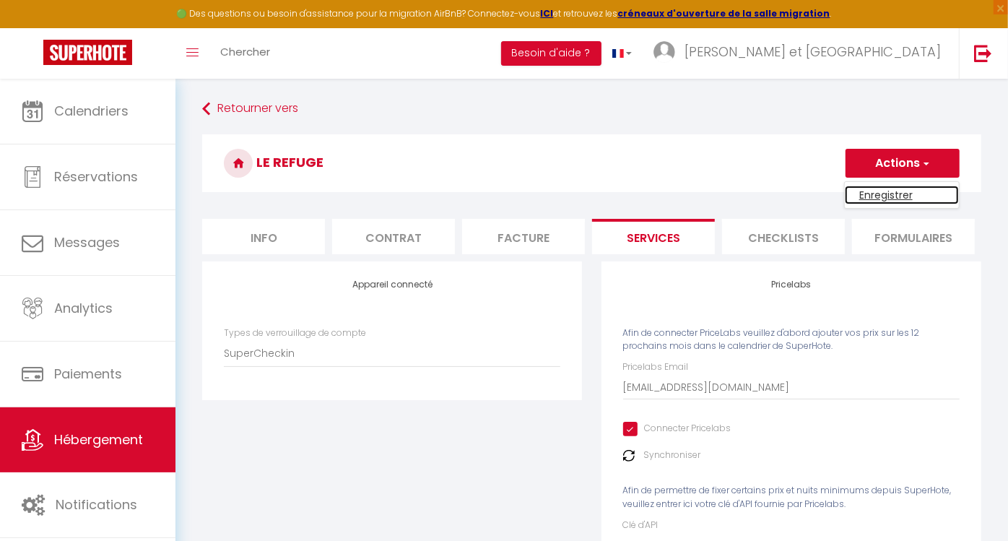
click at [884, 193] on link "Enregistrer" at bounding box center [901, 194] width 114 height 19
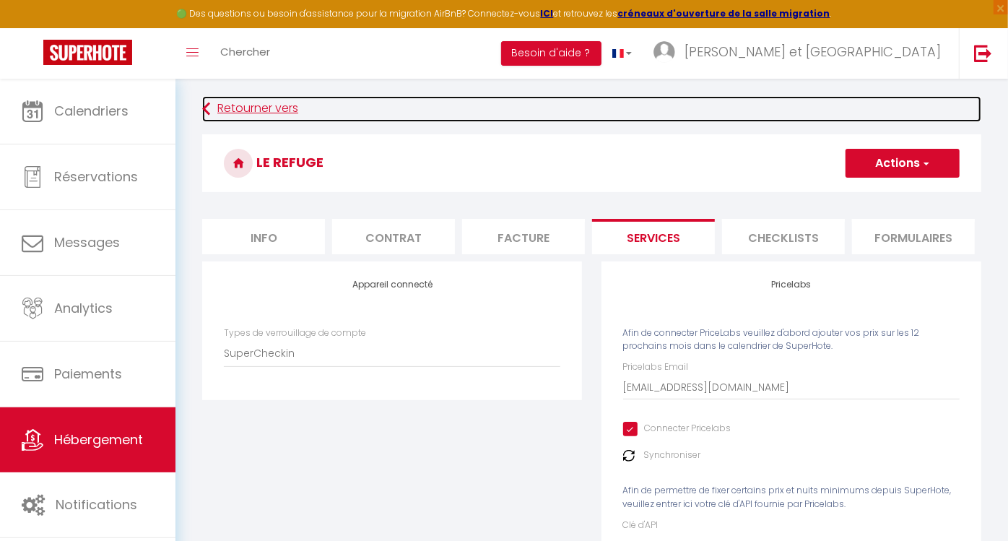
click at [204, 115] on icon at bounding box center [206, 109] width 8 height 26
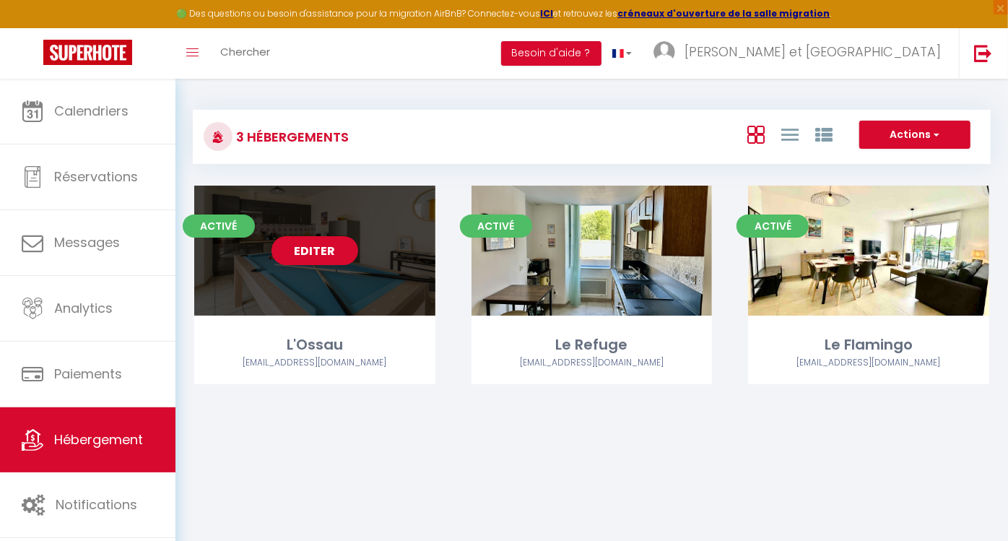
click at [314, 252] on link "Editer" at bounding box center [314, 250] width 87 height 29
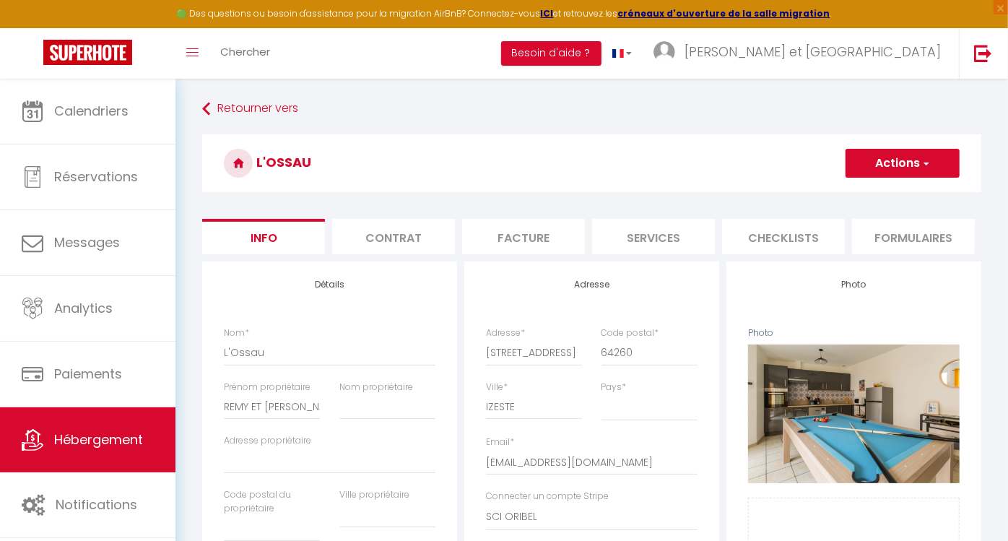
click at [653, 231] on li "Services" at bounding box center [653, 236] width 123 height 35
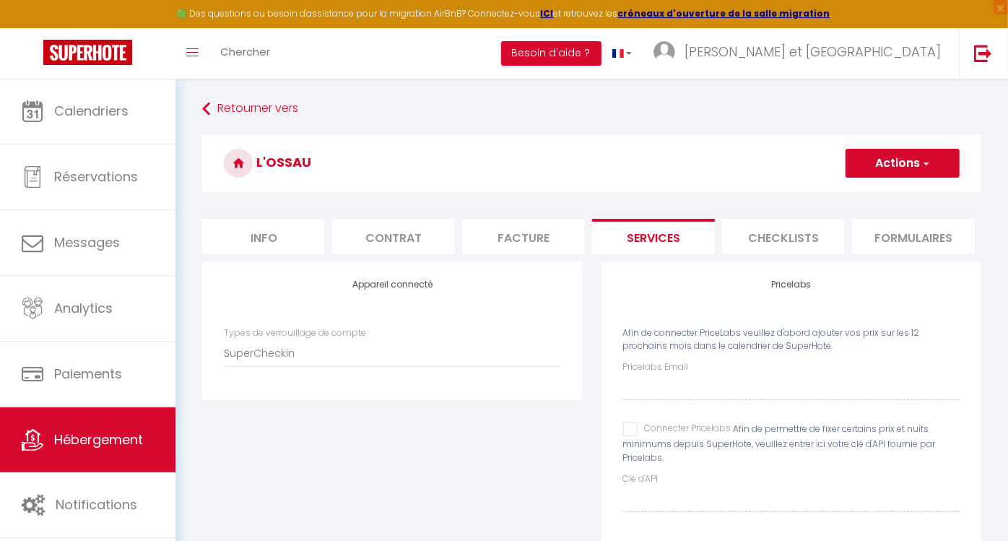
click at [289, 226] on li "Info" at bounding box center [263, 236] width 123 height 35
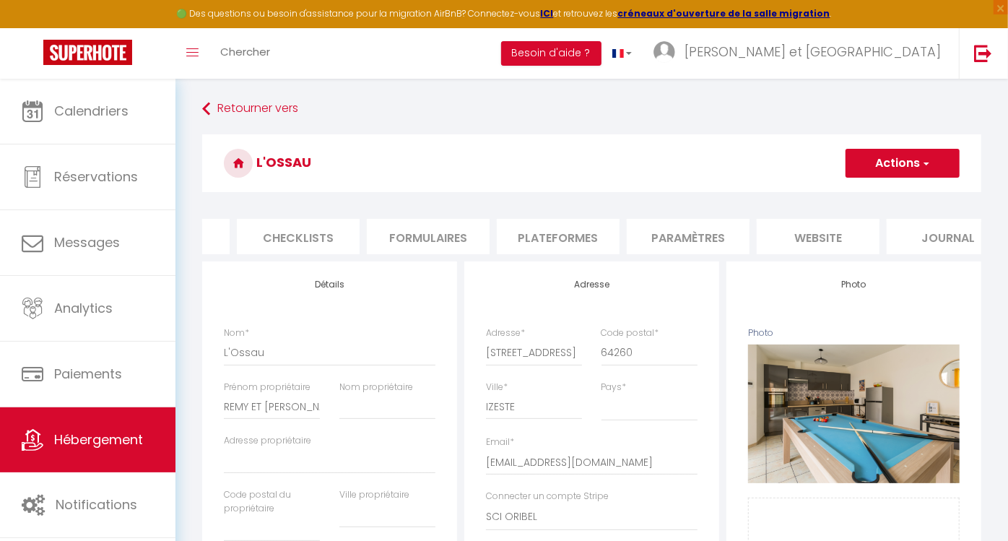
scroll to position [0, 489]
click at [831, 232] on li "website" at bounding box center [814, 236] width 123 height 35
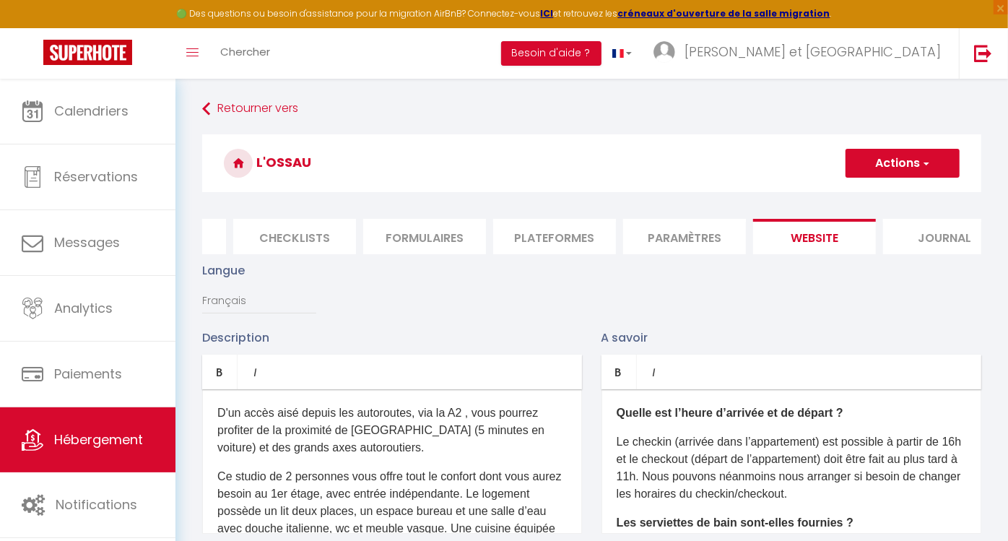
click at [926, 235] on li "Journal" at bounding box center [944, 236] width 123 height 35
